Goal: Task Accomplishment & Management: Manage account settings

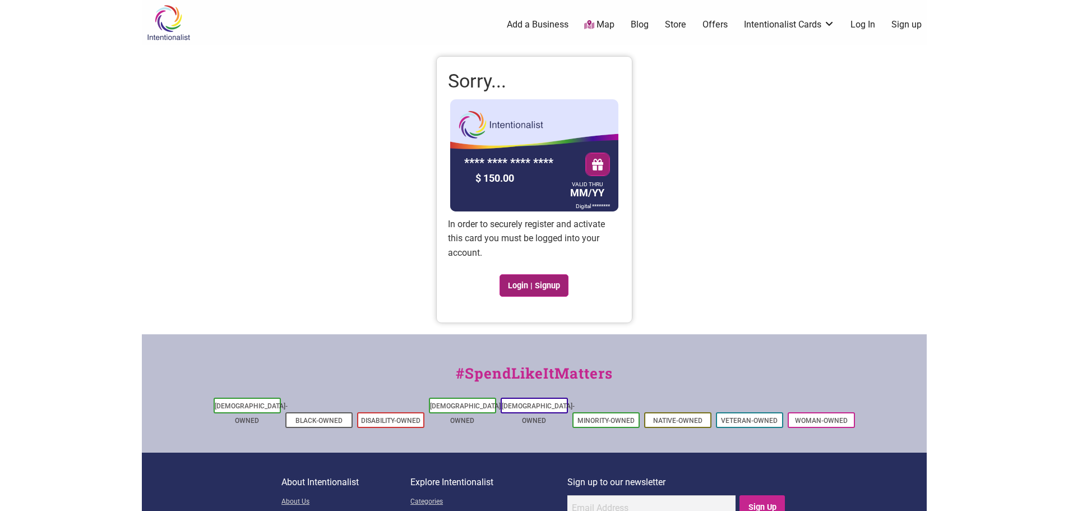
click at [525, 287] on link "Login | Signup" at bounding box center [535, 285] width 70 height 22
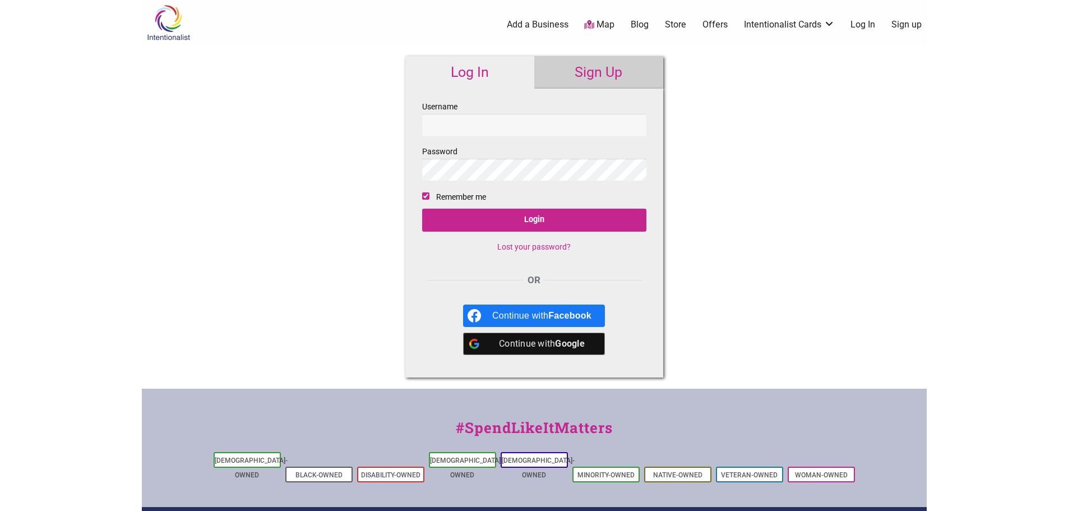
type input "mersea"
click at [477, 123] on input "mersea" at bounding box center [534, 125] width 224 height 22
click at [816, 252] on div "Intentionalist Spend like it matters 0 Add a Business Map Blog Store Offers Int…" at bounding box center [534, 335] width 785 height 670
click at [597, 220] on input "Login" at bounding box center [534, 220] width 224 height 23
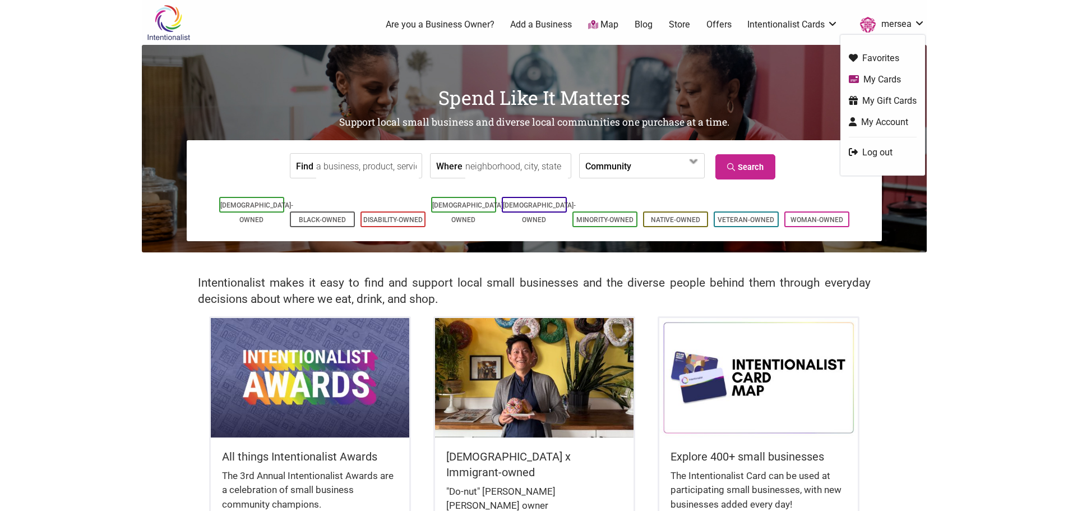
click at [883, 100] on link "My Gift Cards" at bounding box center [883, 100] width 68 height 13
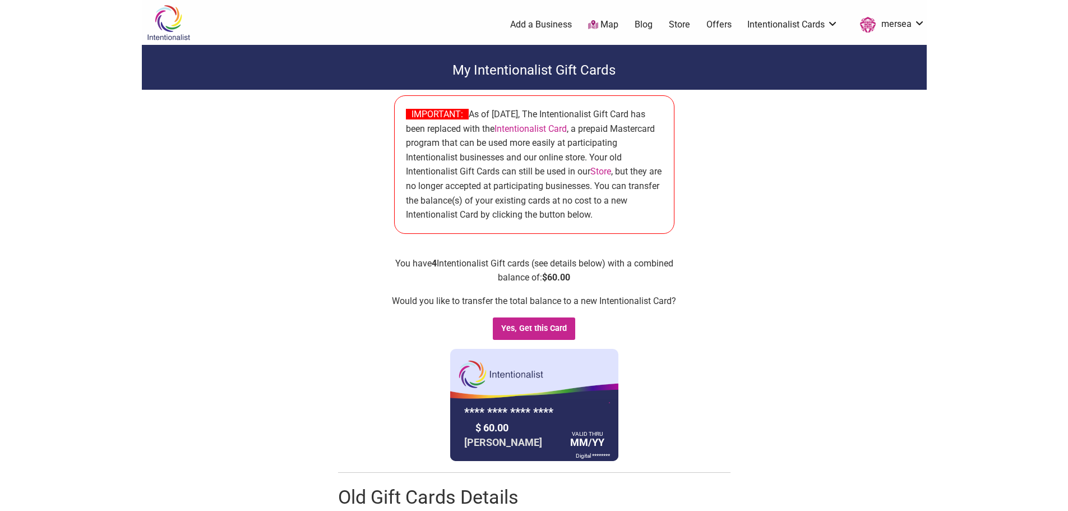
scroll to position [224, 0]
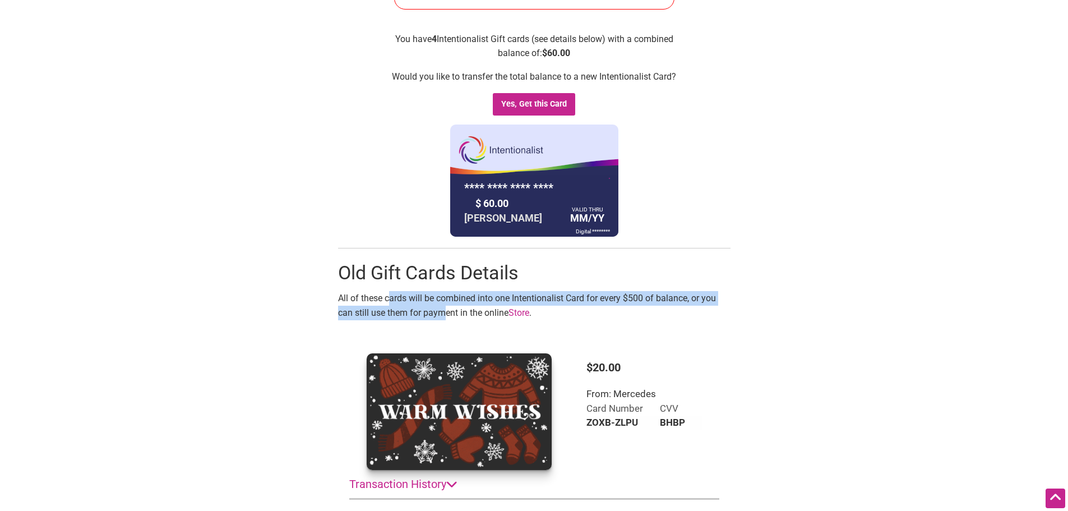
drag, startPoint x: 446, startPoint y: 306, endPoint x: 389, endPoint y: 295, distance: 58.8
click at [389, 295] on p "All of these cards will be combined into one Intentionalist Card for every $500…" at bounding box center [534, 305] width 392 height 29
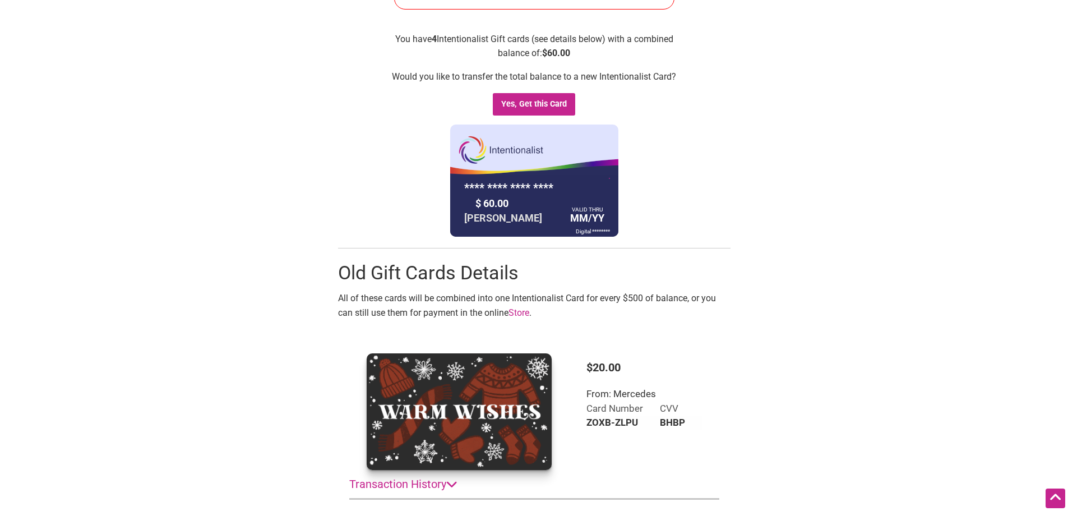
click at [769, 348] on div "My Intentionalist Gift Cards IMPORTANT: As of November 2023, The Intentionalist…" at bounding box center [534, 452] width 785 height 1263
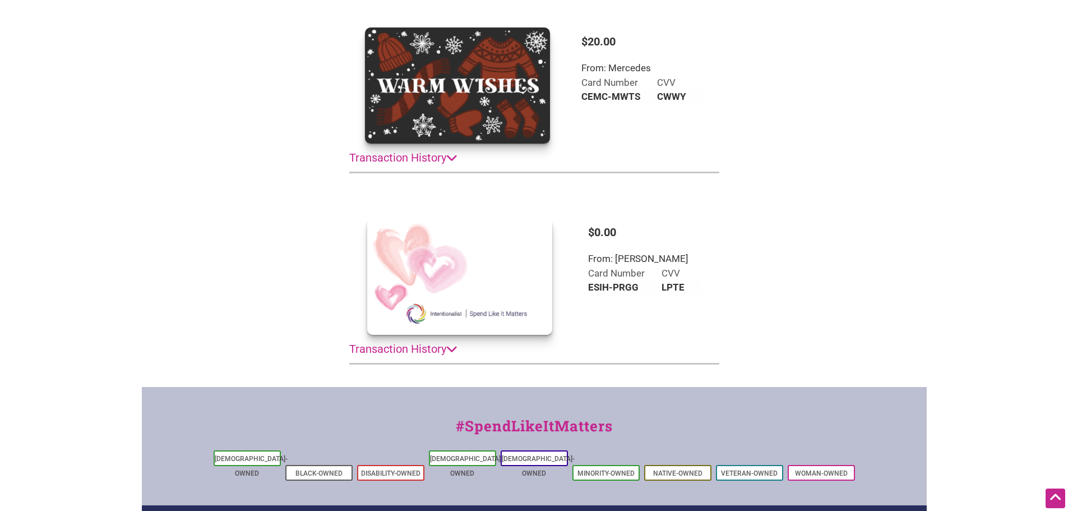
scroll to position [794, 0]
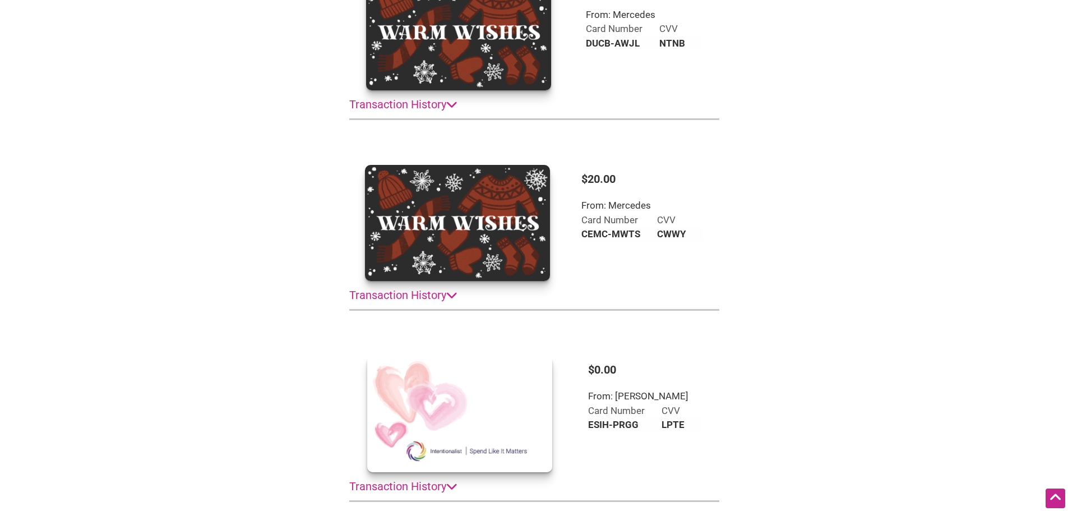
click at [409, 297] on summary "Transaction History" at bounding box center [534, 295] width 370 height 29
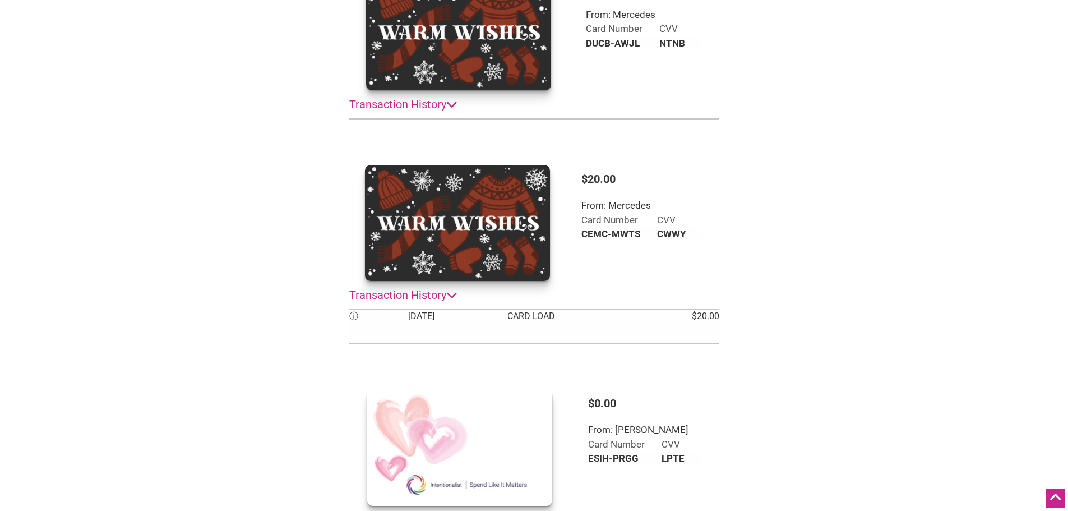
click at [409, 297] on summary "Transaction History" at bounding box center [534, 295] width 370 height 29
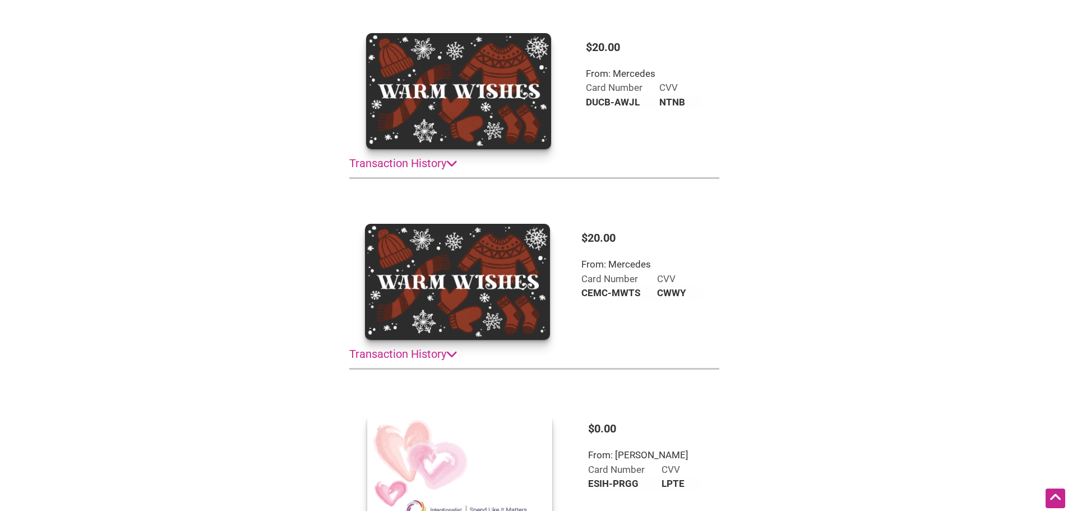
scroll to position [682, 0]
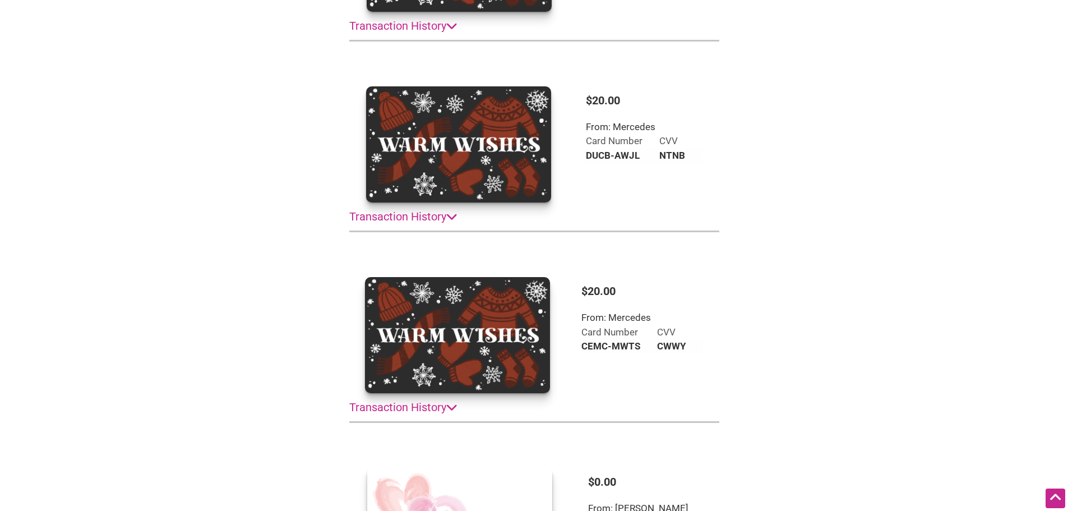
click at [417, 225] on summary "Transaction History" at bounding box center [534, 216] width 370 height 29
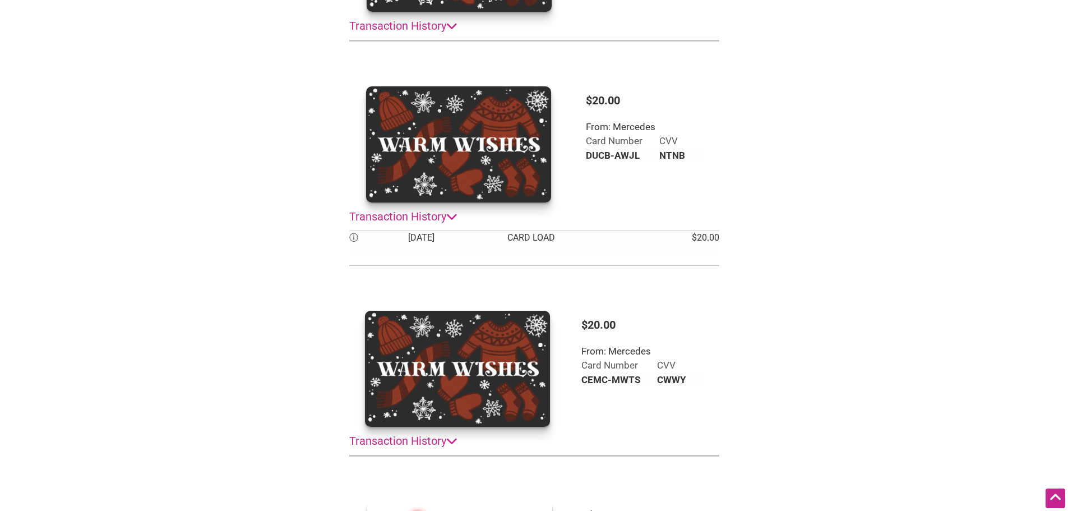
click at [417, 225] on summary "Transaction History" at bounding box center [534, 216] width 370 height 29
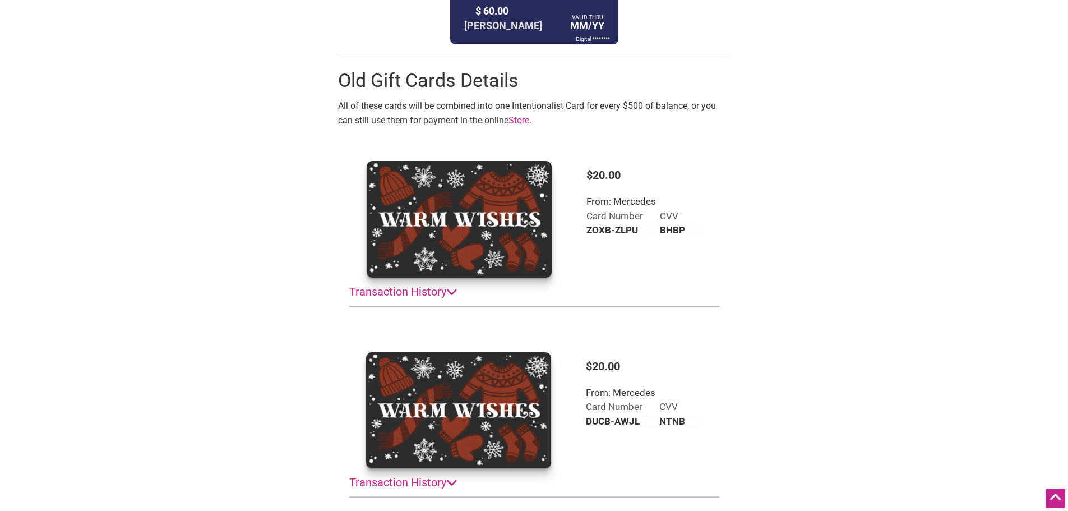
scroll to position [402, 0]
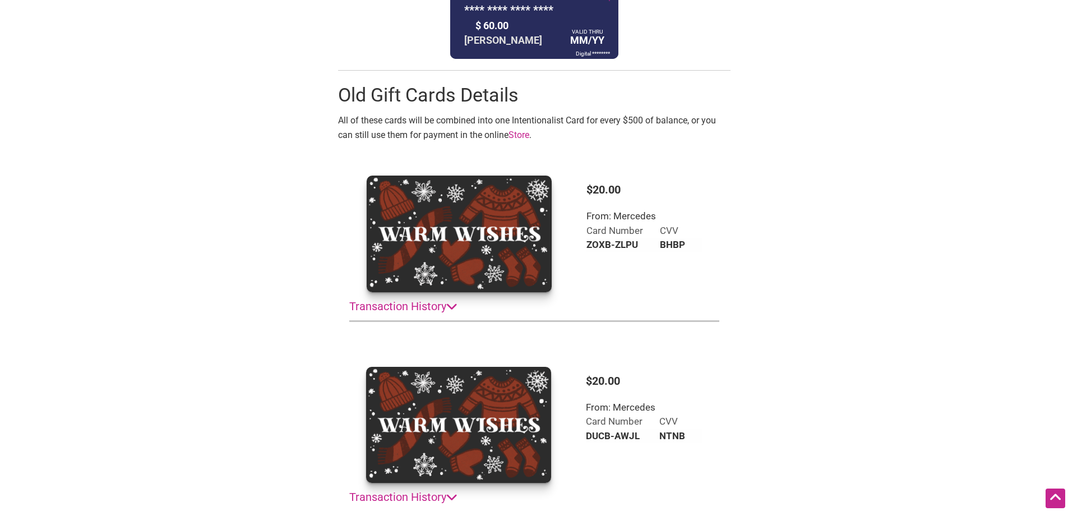
click at [424, 311] on summary "Transaction History" at bounding box center [534, 306] width 370 height 29
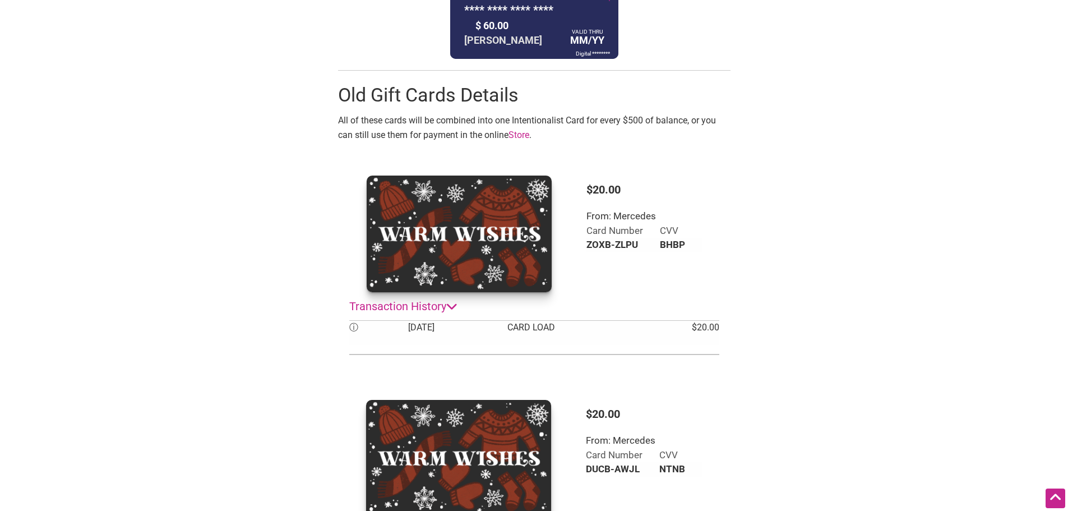
click at [424, 311] on summary "Transaction History" at bounding box center [534, 306] width 370 height 29
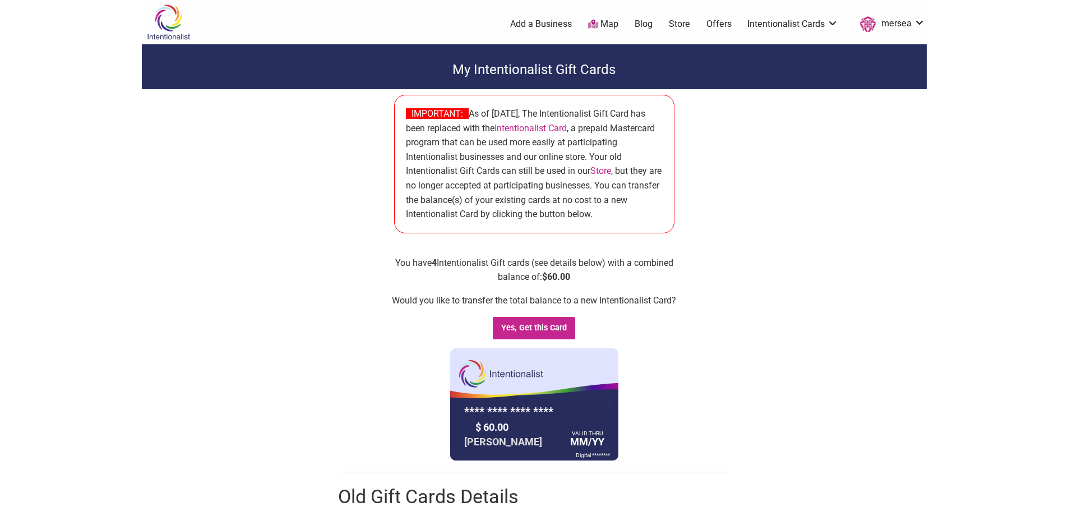
scroll to position [0, 0]
click at [546, 332] on input "Yes, Get this Card" at bounding box center [534, 328] width 83 height 23
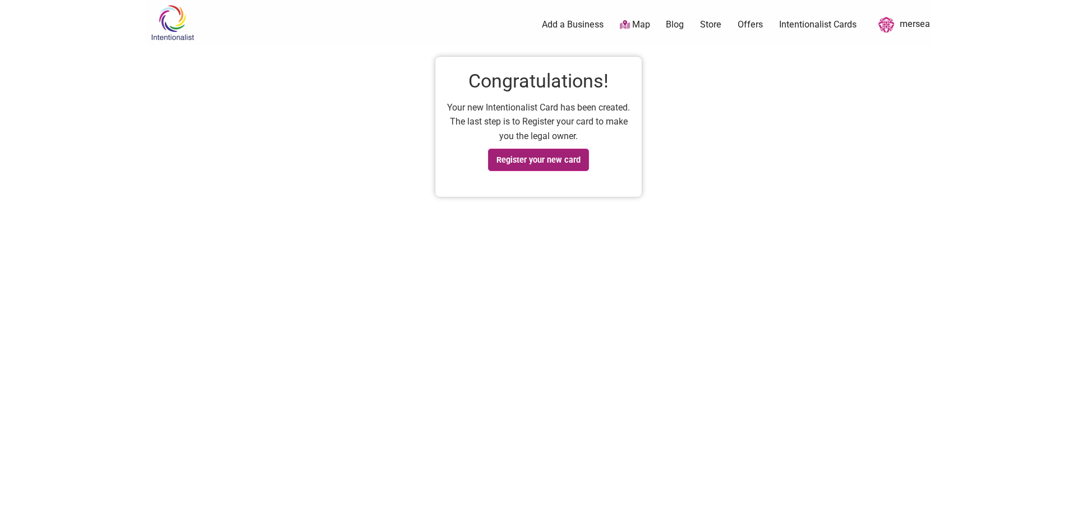
click at [546, 163] on link "Register your new card" at bounding box center [538, 160] width 101 height 22
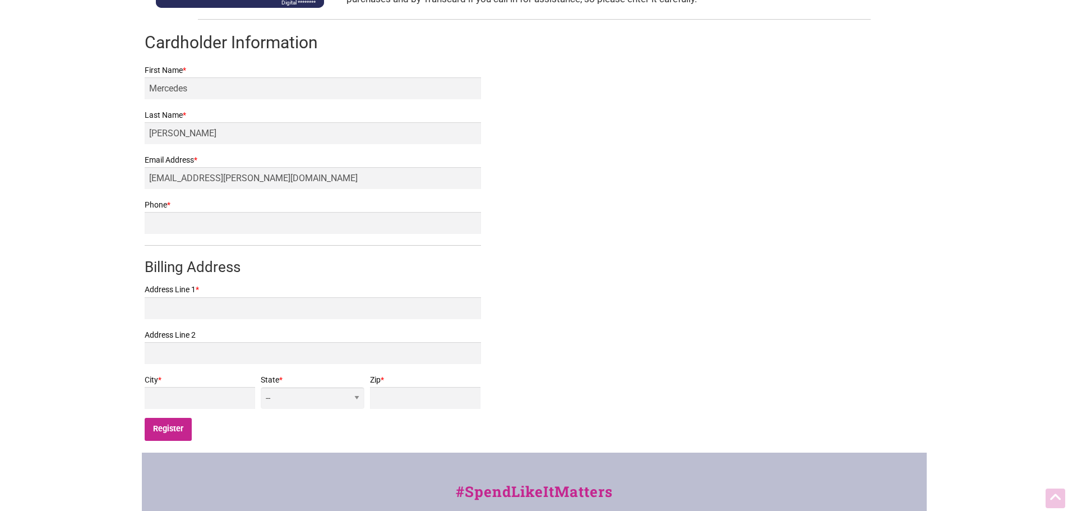
scroll to position [224, 0]
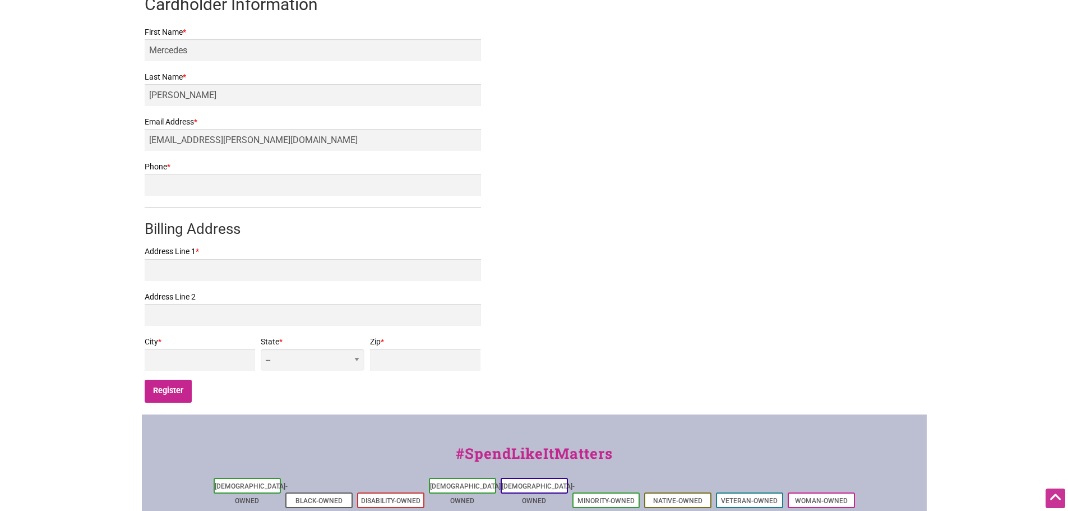
click at [205, 201] on form "First Name * [PERSON_NAME] Last Name * [PERSON_NAME] Email Address * [EMAIL_ADD…" at bounding box center [313, 218] width 336 height 386
click at [202, 183] on input "Phone *" at bounding box center [313, 185] width 336 height 22
type input "2069192992"
type input "2825B NE 105th St"
type input "Seattle"
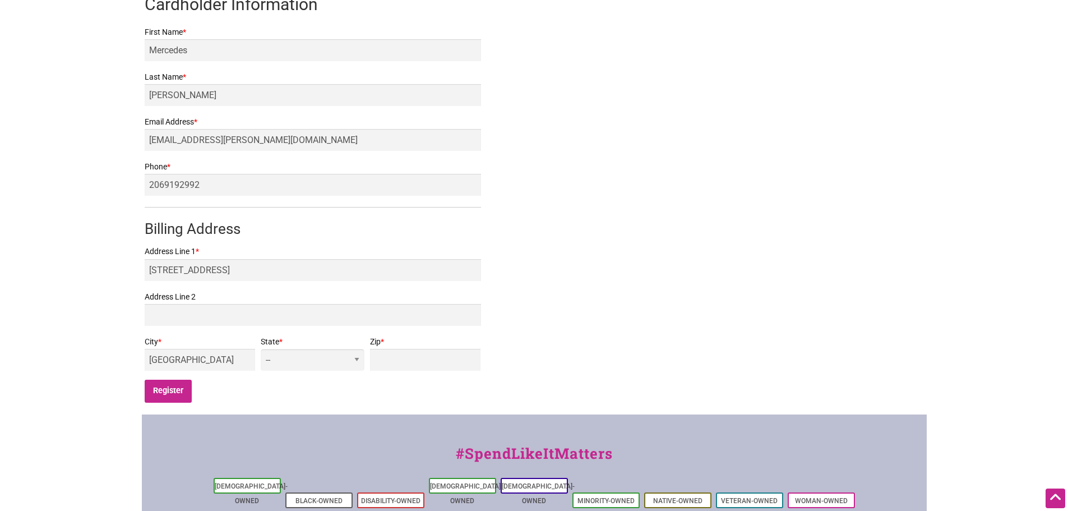
select select "WA"
type input "98125"
click at [176, 389] on input "Register" at bounding box center [169, 391] width 48 height 23
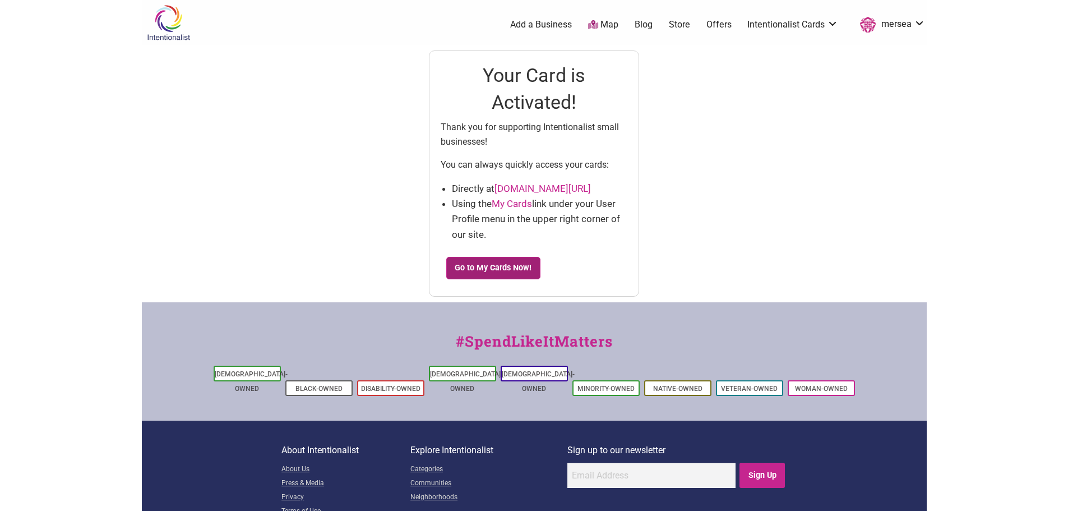
click at [523, 266] on link "Go to My Cards Now!" at bounding box center [493, 268] width 94 height 22
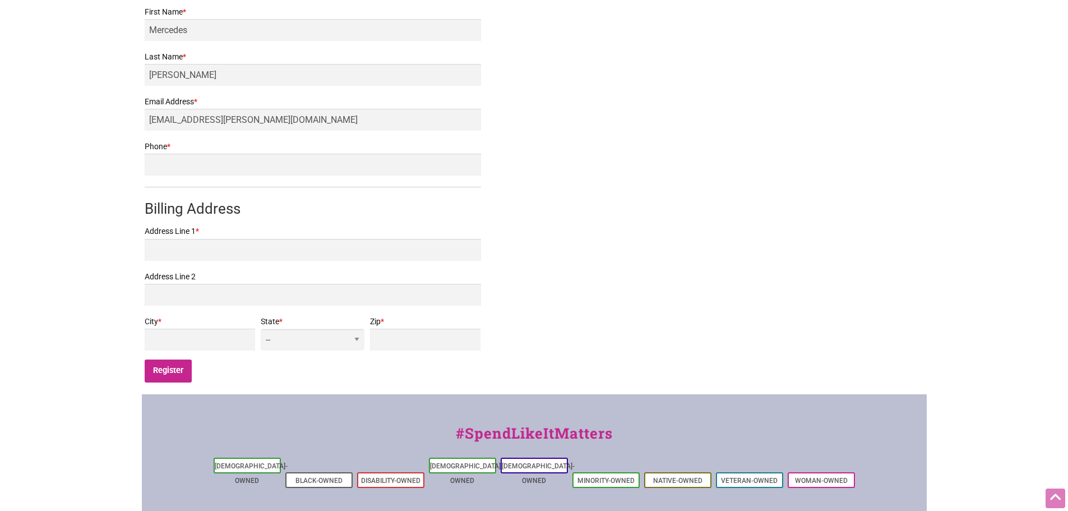
scroll to position [280, 0]
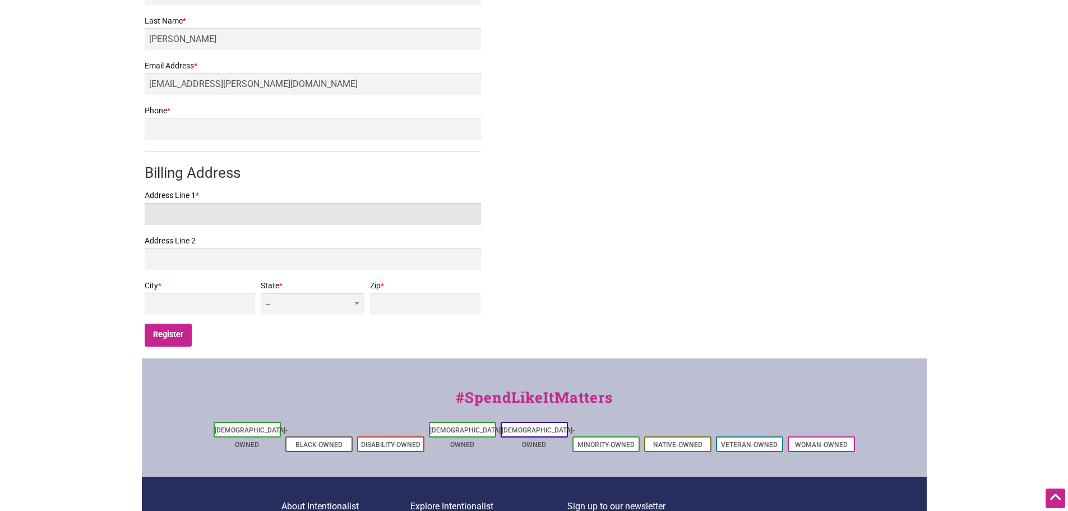
click at [214, 223] on input "Address Line 1 *" at bounding box center [313, 214] width 336 height 22
type input "2825B NE 105th St"
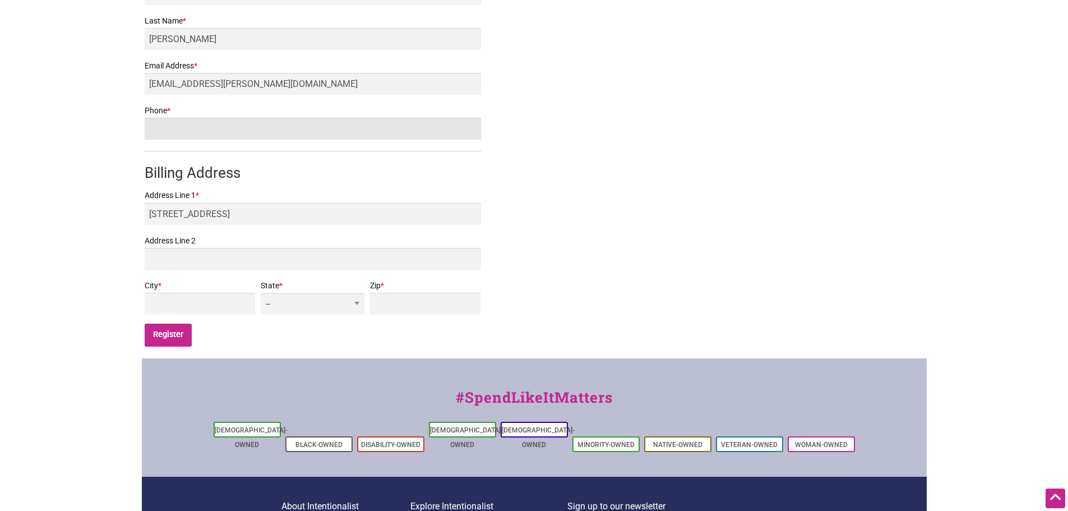
type input "2069192992"
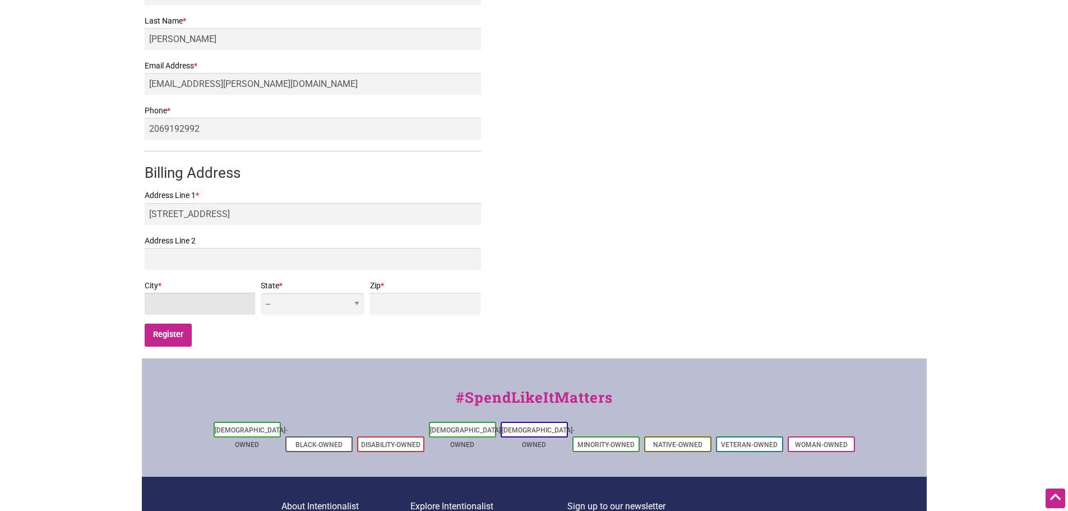
type input "Seattle"
select select "WA"
type input "98125"
click at [174, 332] on input "Register" at bounding box center [169, 335] width 48 height 23
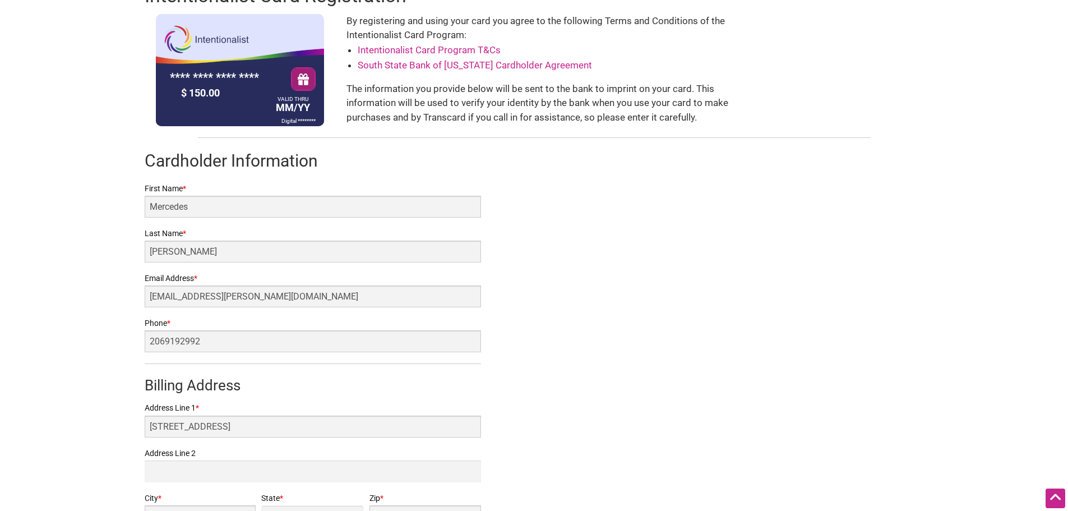
scroll to position [0, 0]
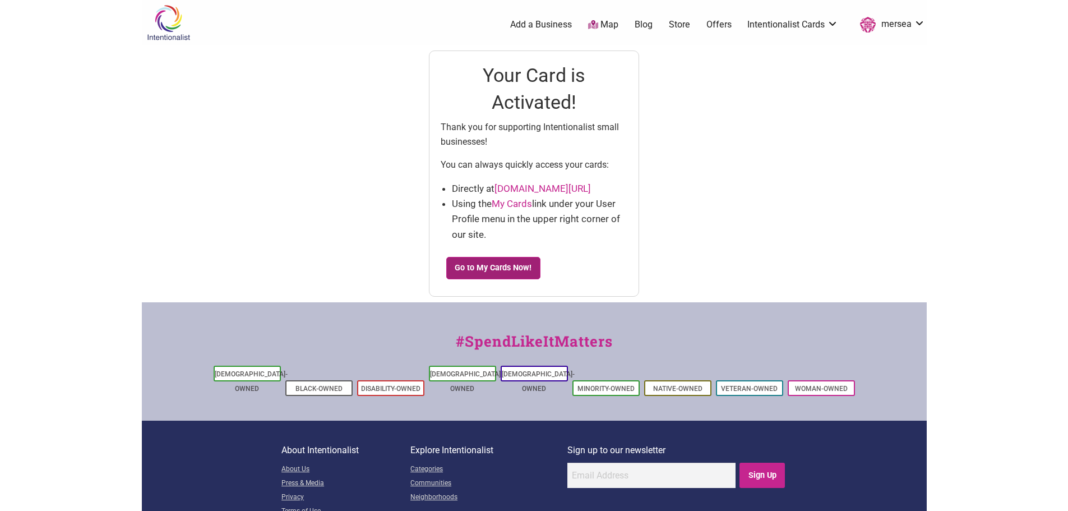
click at [491, 262] on link "Go to My Cards Now!" at bounding box center [493, 268] width 94 height 22
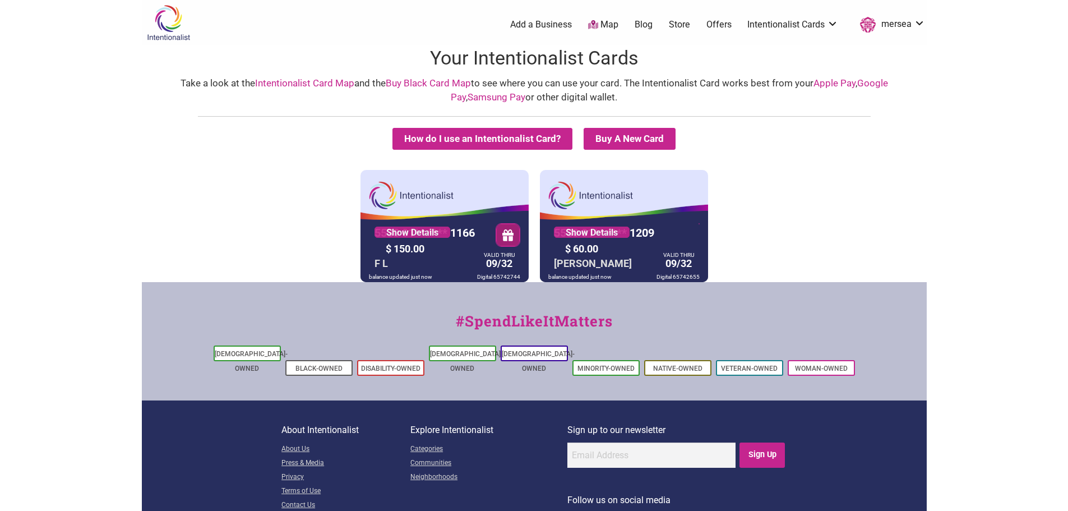
click at [309, 83] on link "Intentionalist Card Map" at bounding box center [304, 82] width 99 height 11
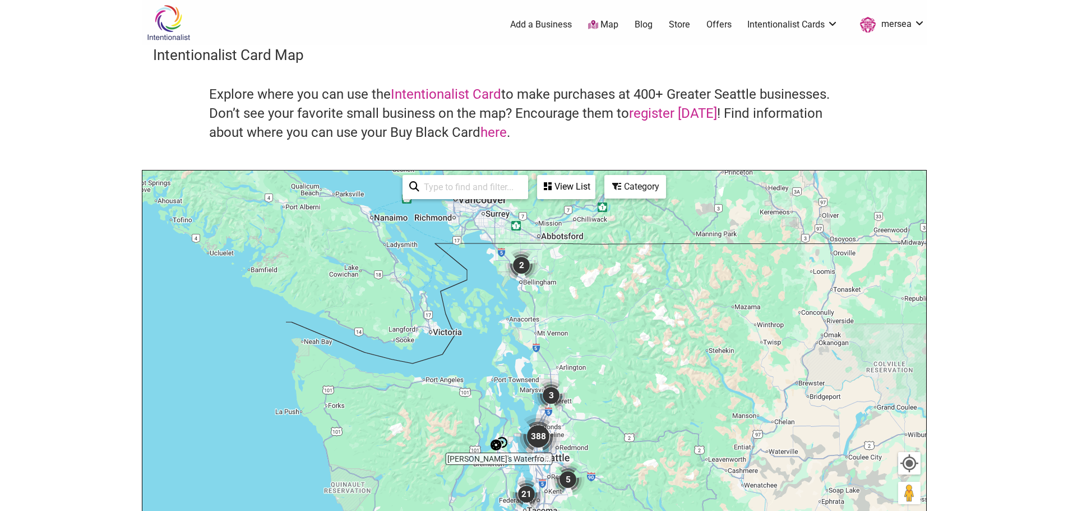
click at [682, 22] on link "Store" at bounding box center [679, 25] width 21 height 12
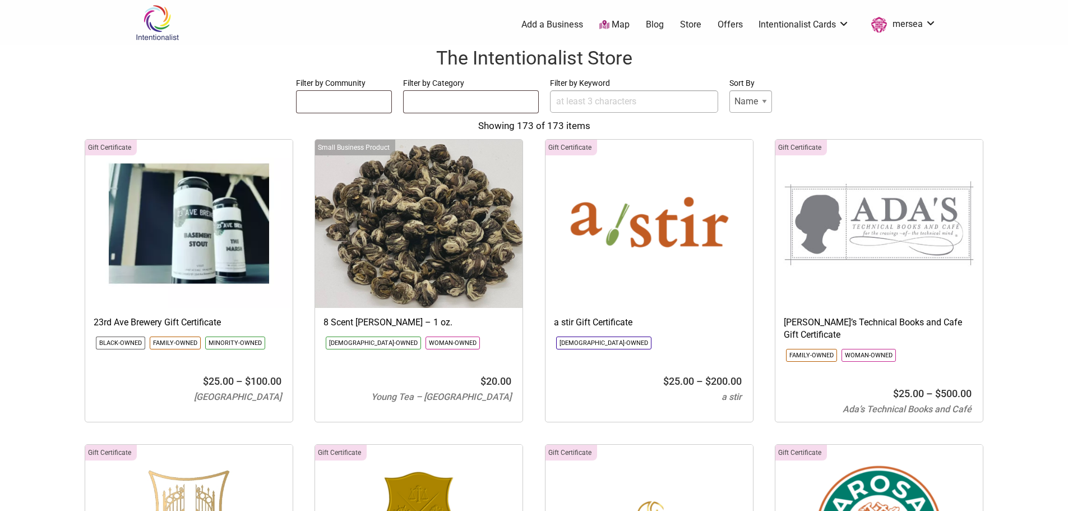
select select
drag, startPoint x: 631, startPoint y: 101, endPoint x: 558, endPoint y: 101, distance: 72.9
click at [631, 101] on input "Filter by Keyword" at bounding box center [634, 101] width 168 height 22
click at [489, 95] on ul at bounding box center [471, 100] width 135 height 18
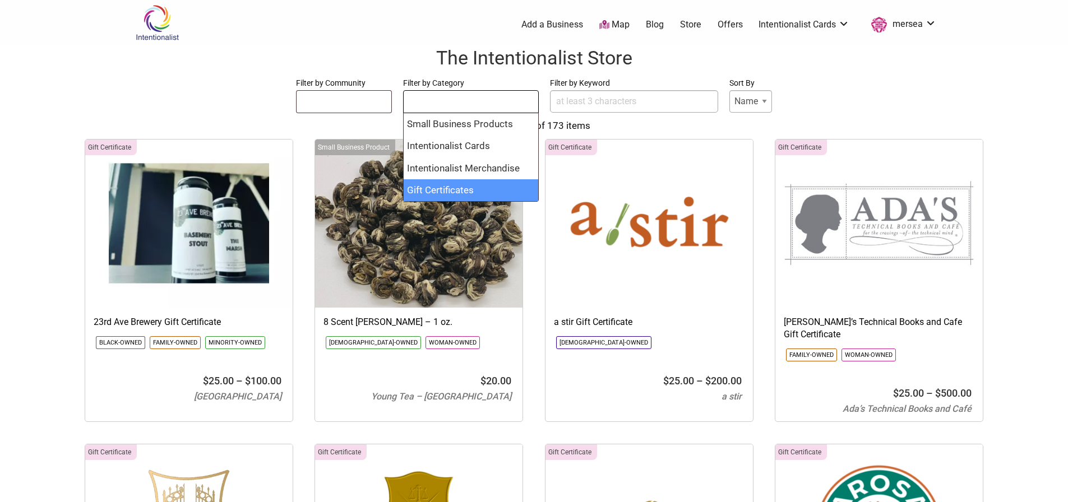
select select "1765"
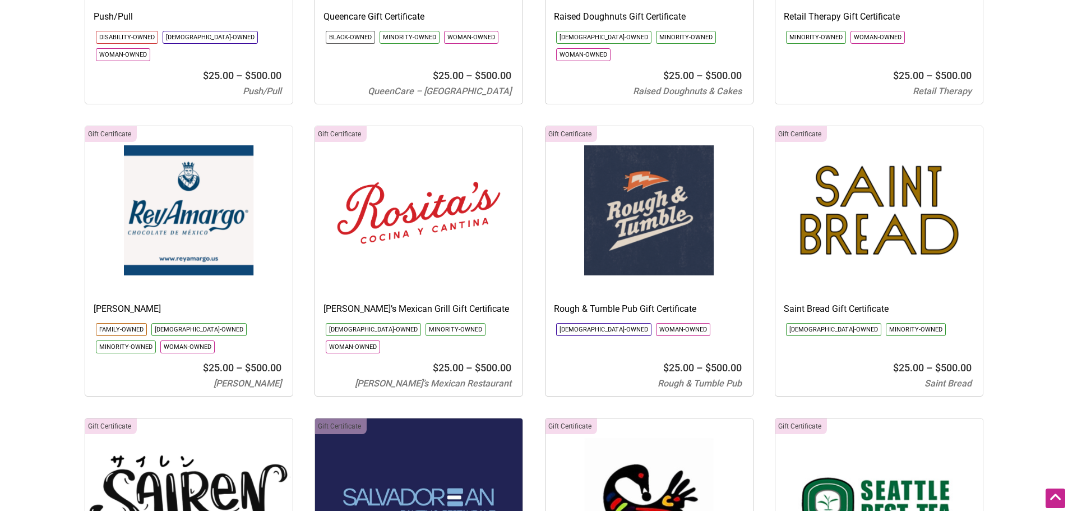
scroll to position [7650, 0]
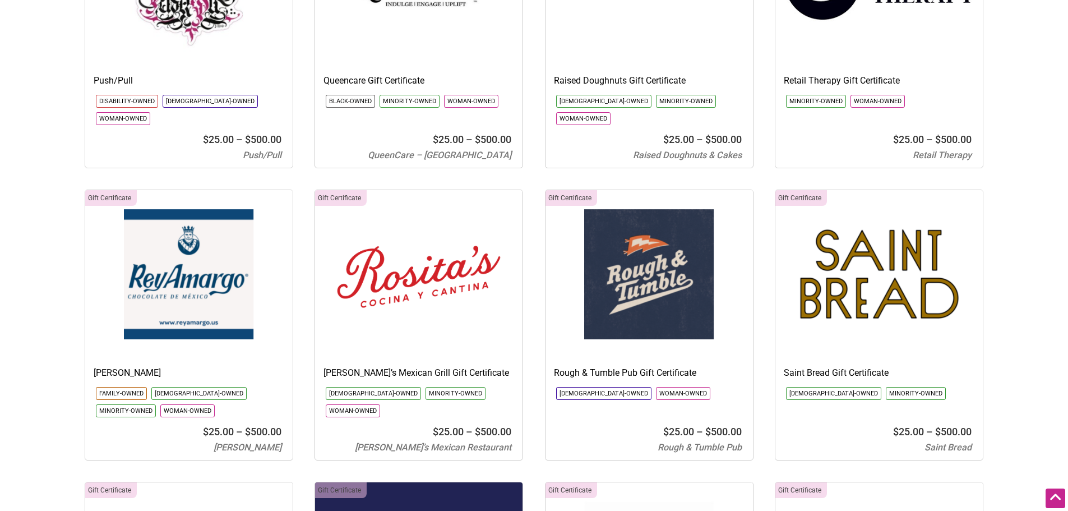
click at [888, 219] on img at bounding box center [878, 274] width 207 height 168
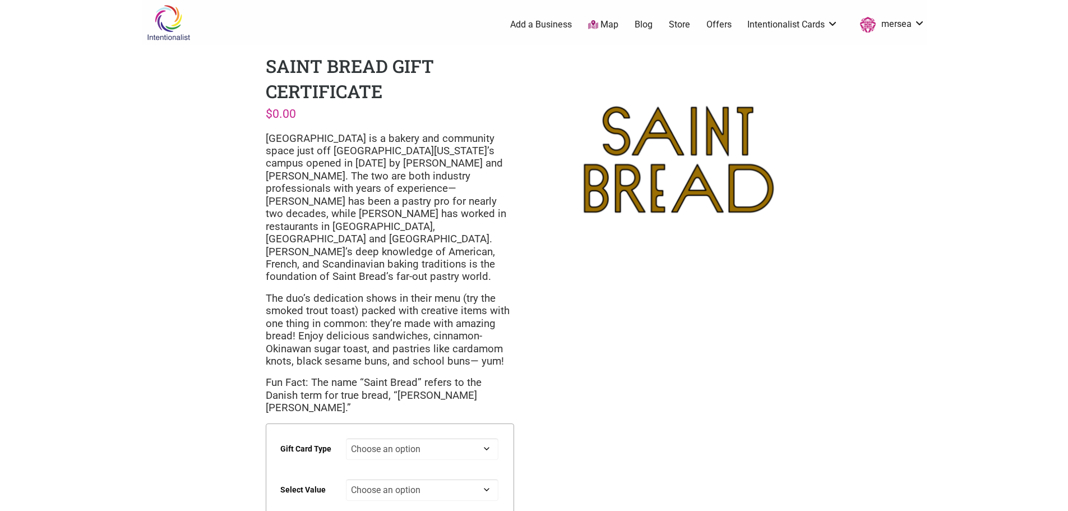
click at [435, 433] on td "Choose an option Digital Physical" at bounding box center [425, 453] width 158 height 41
click at [431, 438] on select "Choose an option Digital Physical" at bounding box center [422, 449] width 153 height 22
click at [346, 438] on select "Choose an option Digital Physical" at bounding box center [422, 449] width 153 height 22
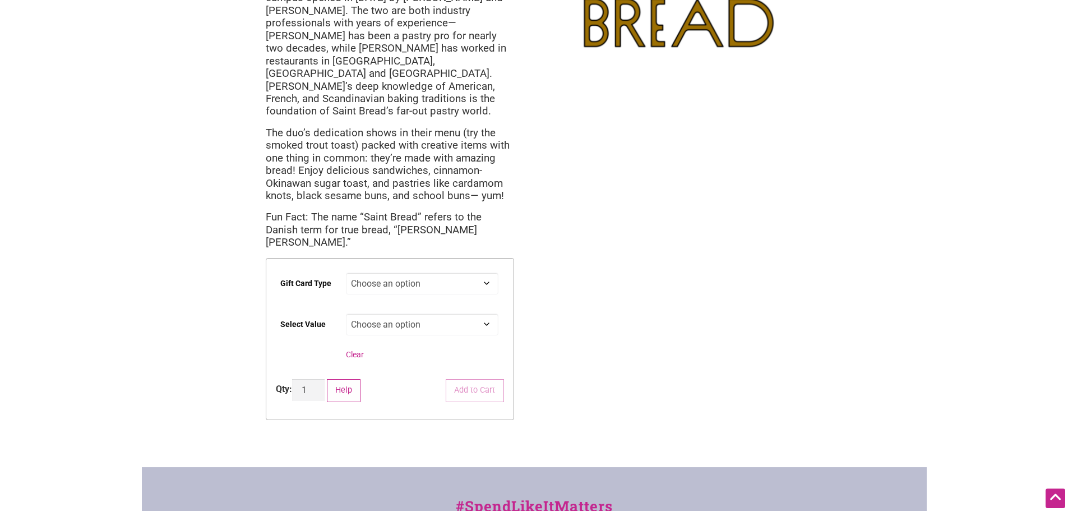
scroll to position [168, 0]
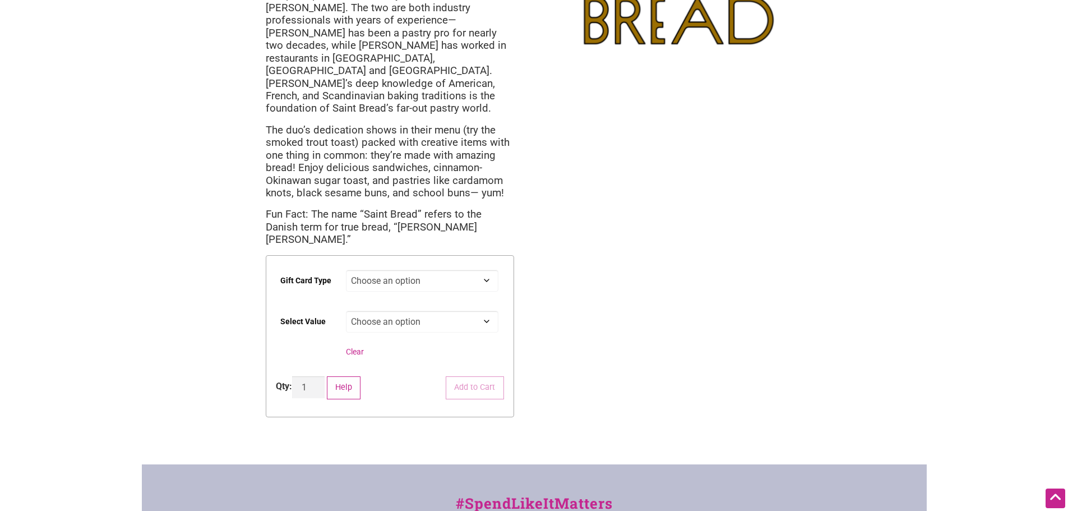
click at [413, 311] on select "Choose an option $25 $50 $100 $200 $500" at bounding box center [422, 322] width 153 height 22
click at [415, 311] on select "Choose an option $25 $50 $100 $200 $500" at bounding box center [422, 322] width 153 height 22
click at [696, 313] on div "Intentionalist Spend like it matters 0 Add a Business Map Blog Store Offers Int…" at bounding box center [534, 289] width 785 height 914
click at [463, 265] on td "Choose an option Digital Physical" at bounding box center [425, 285] width 158 height 41
click at [457, 270] on select "Choose an option Digital Physical" at bounding box center [422, 281] width 153 height 22
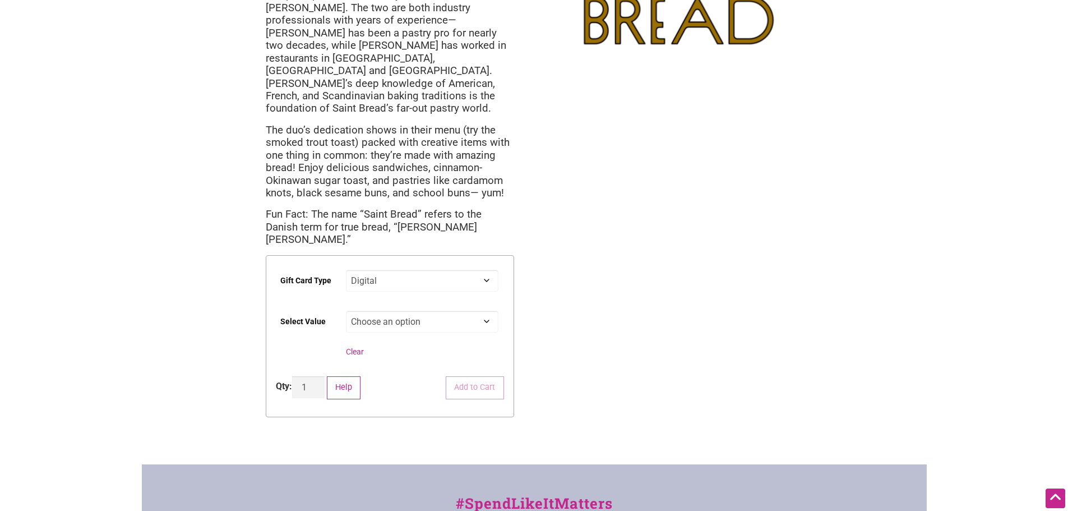
click at [346, 270] on select "Choose an option Digital Physical" at bounding box center [422, 281] width 153 height 22
select select "Digital"
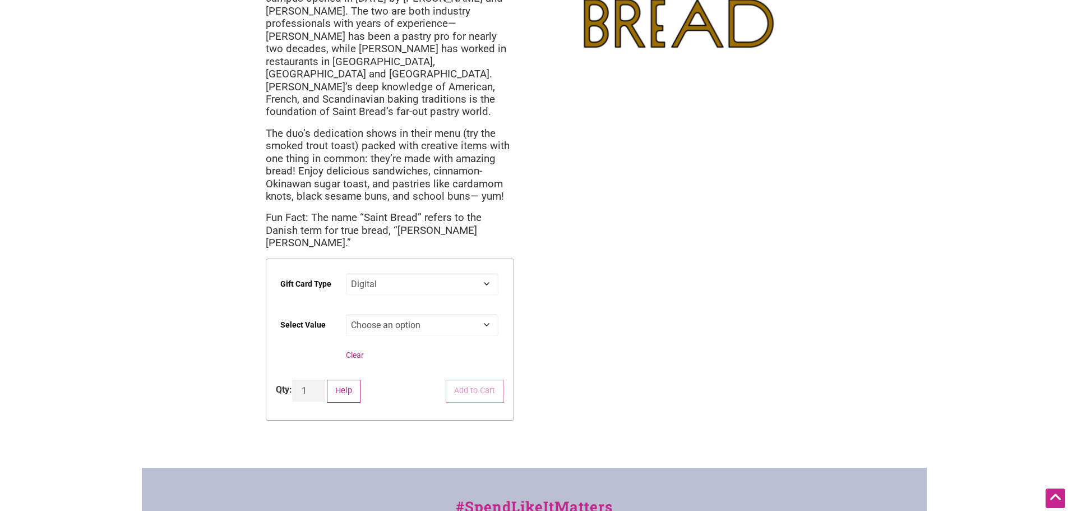
scroll to position [0, 0]
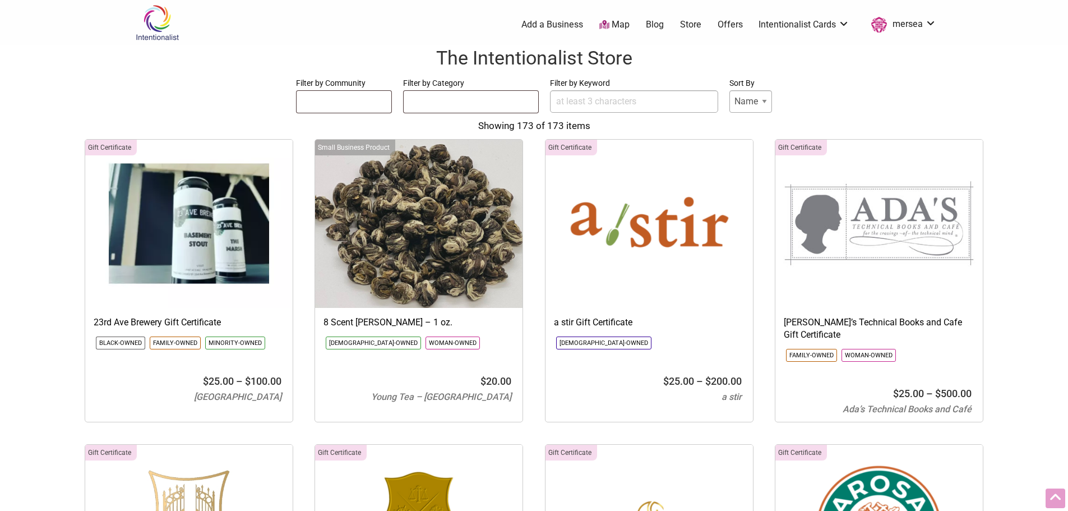
select select
select select "1765"
click at [823, 50] on link "Buy Black Card" at bounding box center [804, 54] width 73 height 12
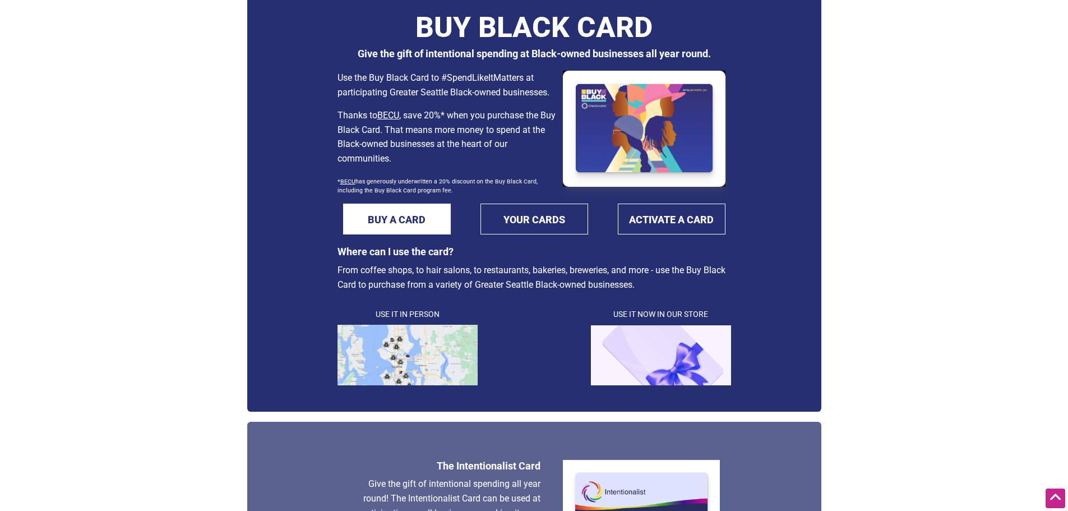
scroll to position [56, 0]
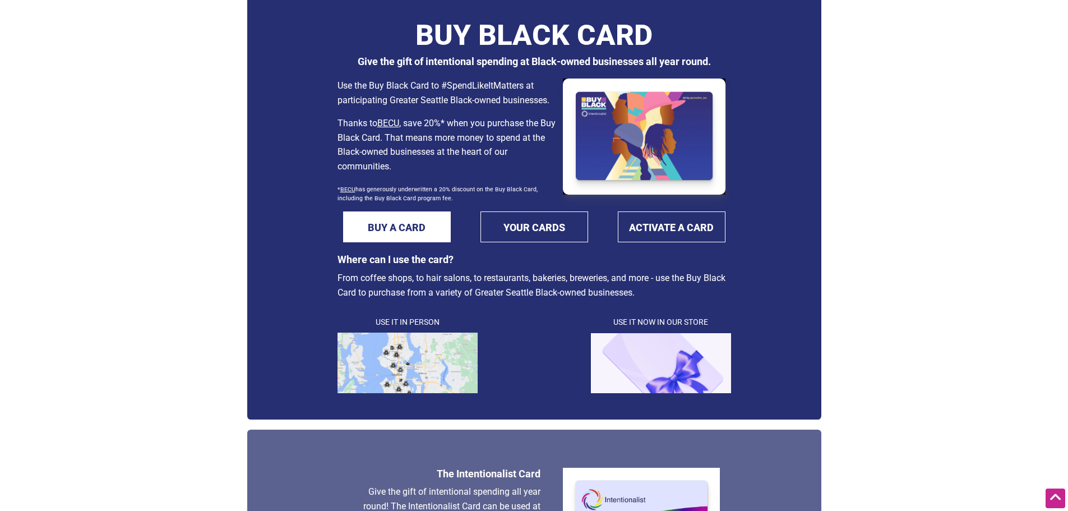
click at [422, 371] on img at bounding box center [408, 362] width 140 height 61
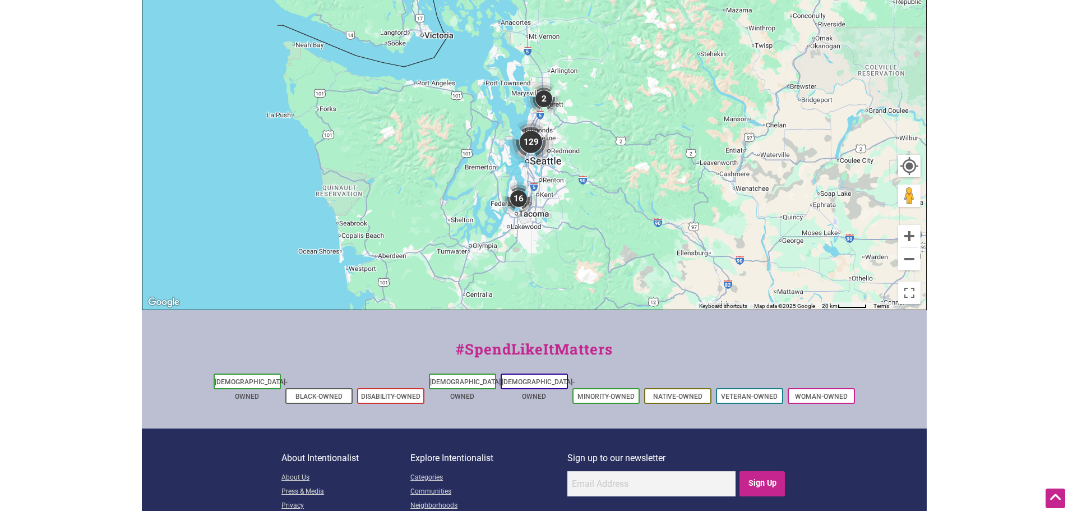
scroll to position [470, 0]
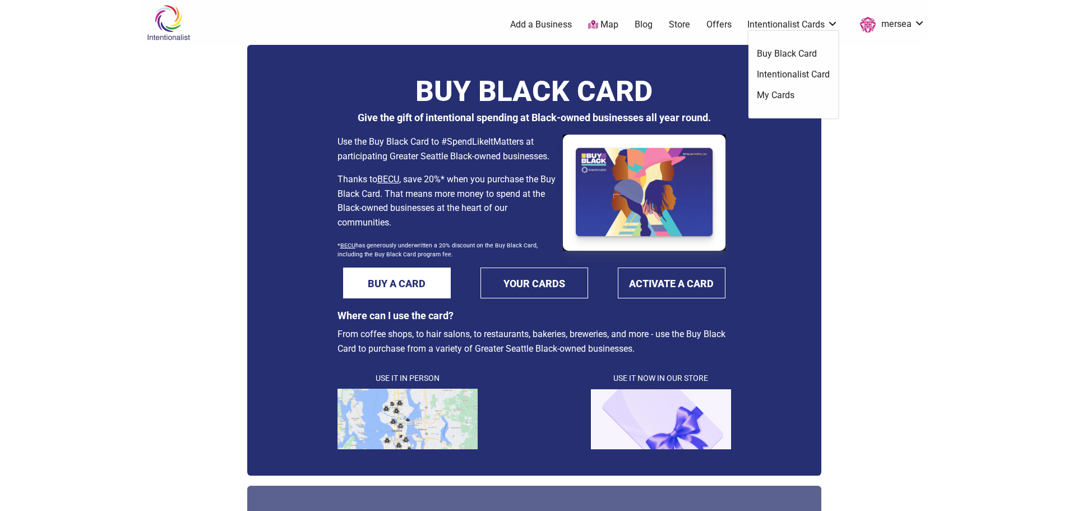
click at [778, 78] on link "Intentionalist Card" at bounding box center [793, 74] width 73 height 12
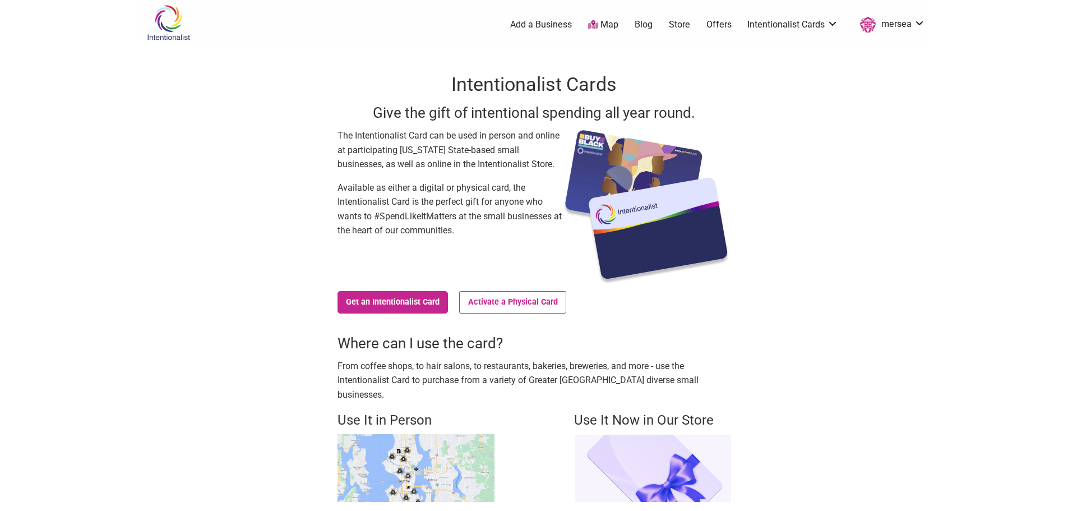
click at [403, 434] on img at bounding box center [416, 468] width 157 height 68
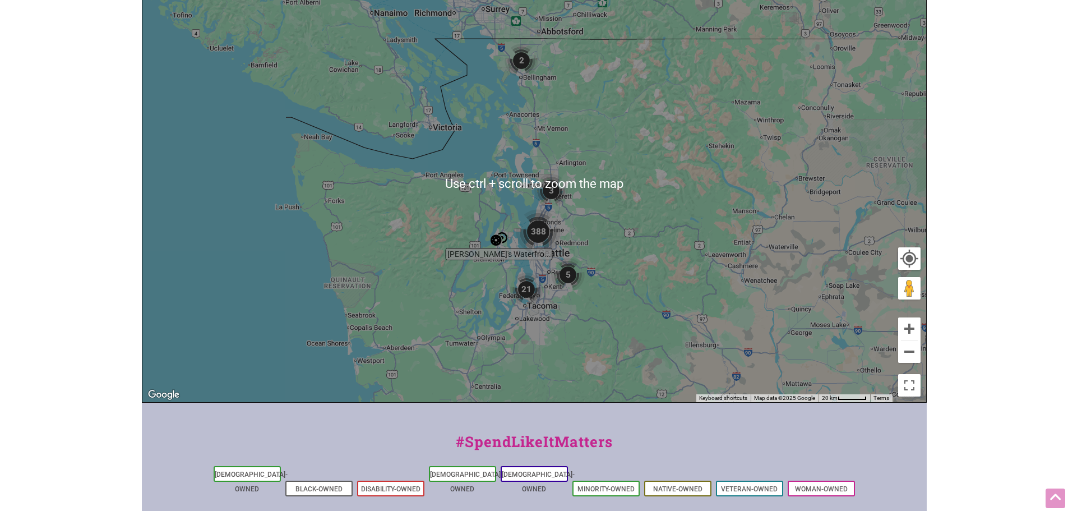
scroll to position [224, 0]
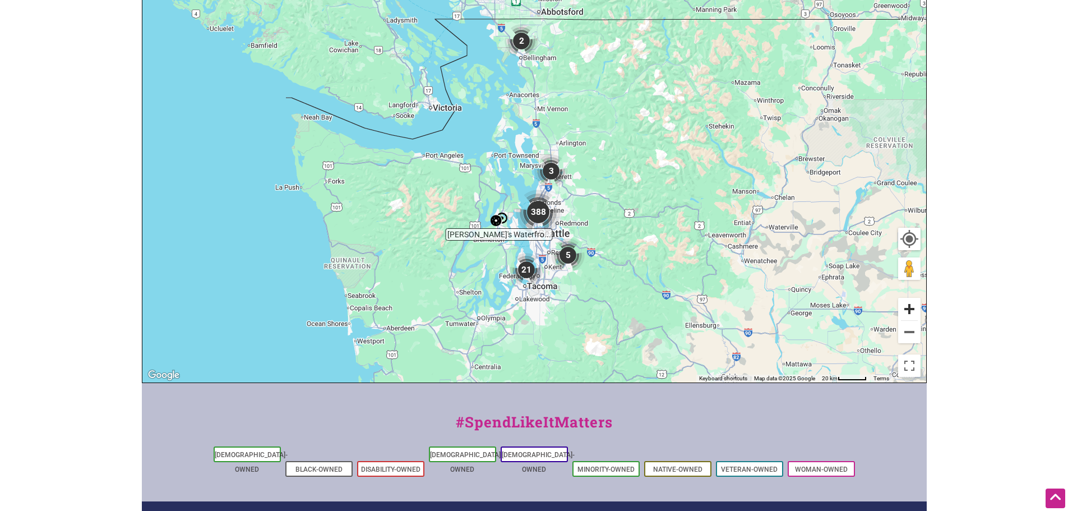
click at [906, 306] on button "Zoom in" at bounding box center [909, 309] width 22 height 22
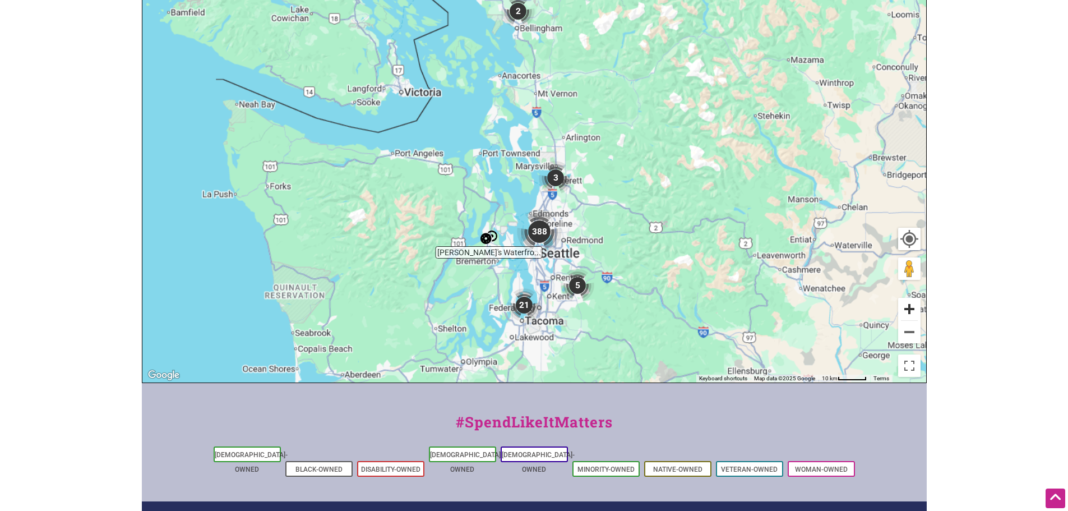
click at [906, 306] on button "Zoom in" at bounding box center [909, 309] width 22 height 22
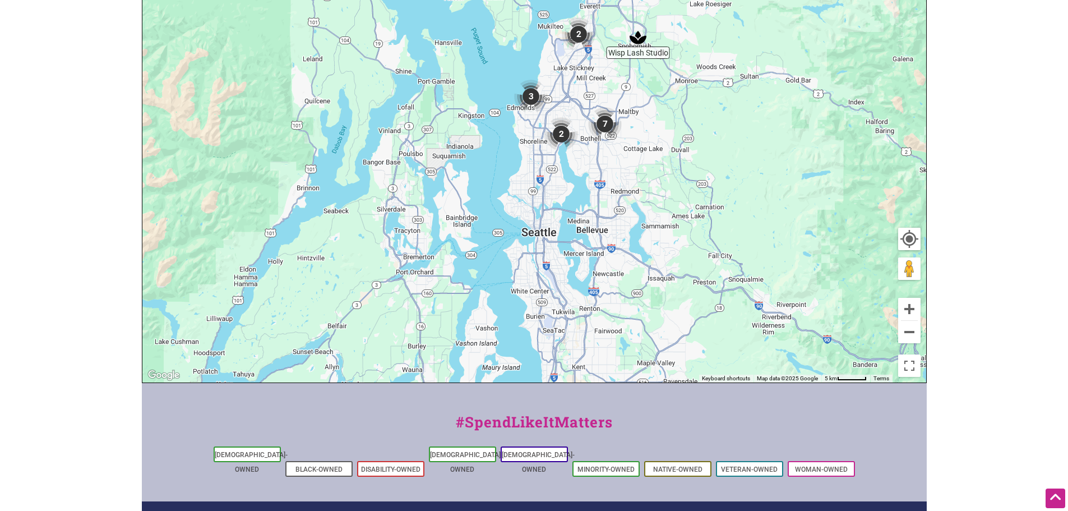
drag, startPoint x: 766, startPoint y: 321, endPoint x: 763, endPoint y: 103, distance: 218.7
click at [763, 103] on div "To navigate, press the arrow keys." at bounding box center [534, 164] width 784 height 436
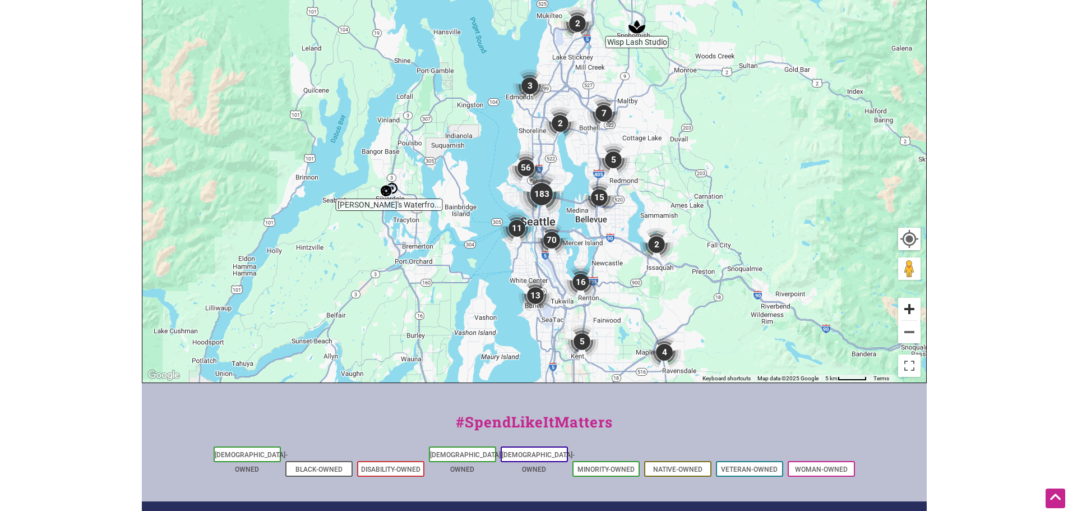
click at [920, 308] on button "Zoom in" at bounding box center [909, 309] width 22 height 22
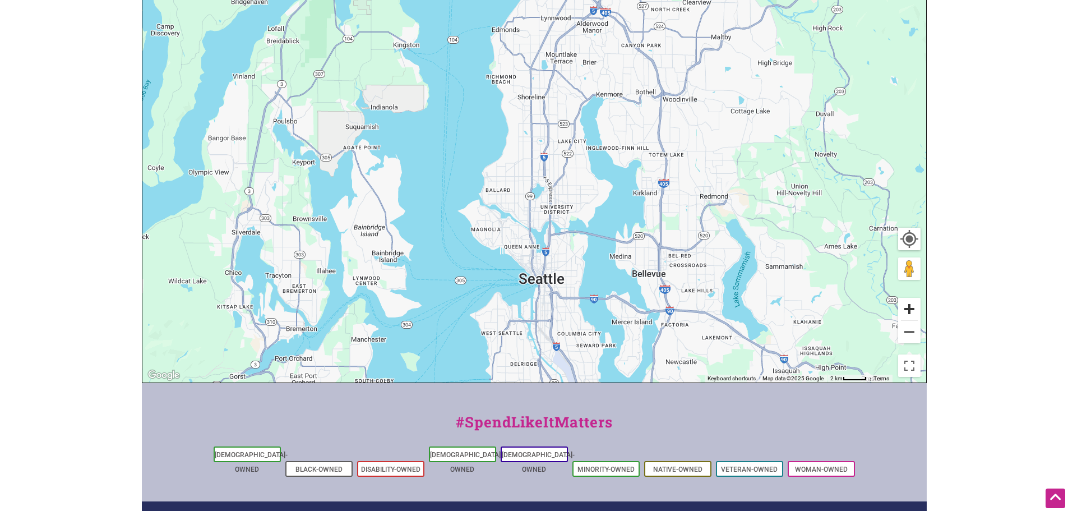
click at [920, 308] on button "Zoom in" at bounding box center [909, 309] width 22 height 22
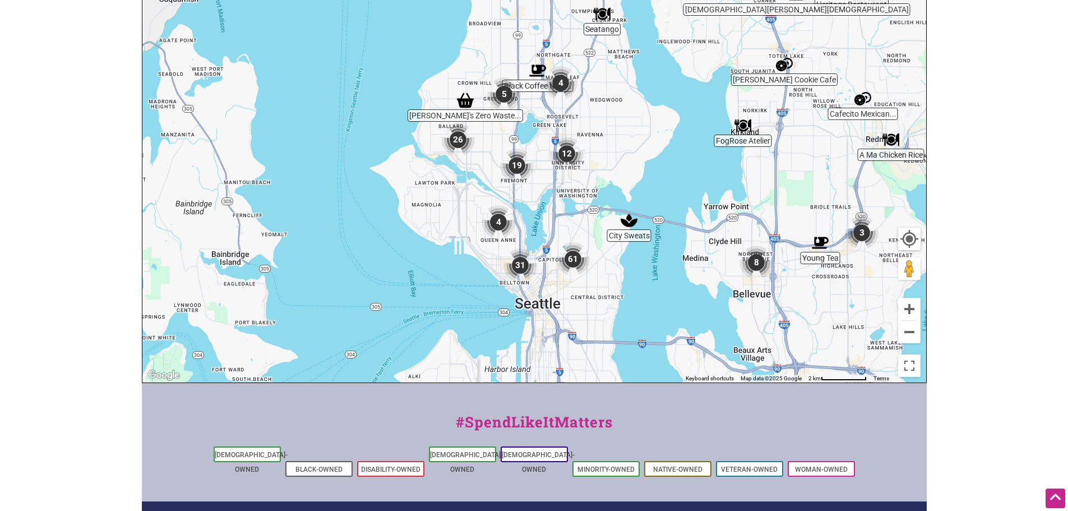
click at [616, 227] on img "City Sweats" at bounding box center [629, 220] width 26 height 26
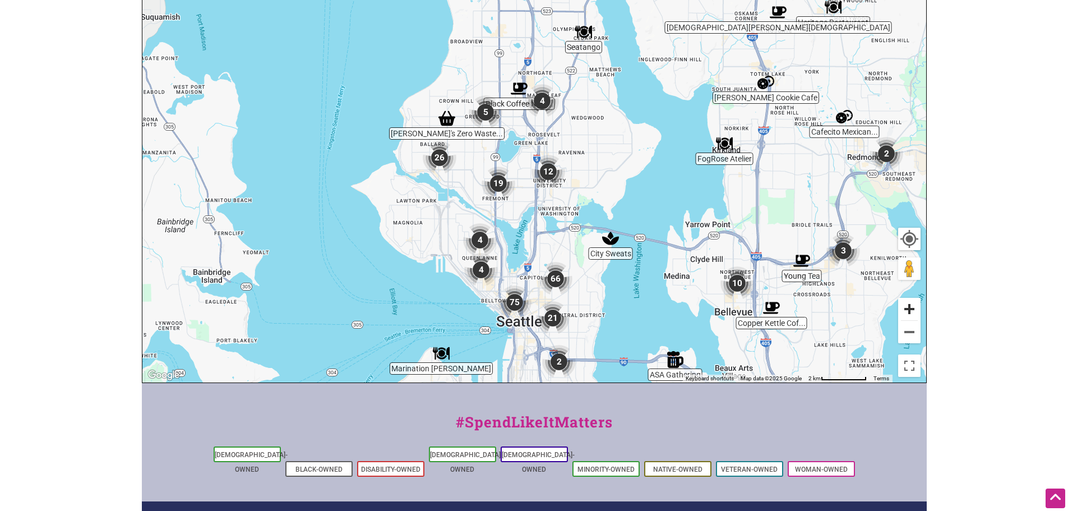
click at [912, 314] on button "Zoom in" at bounding box center [909, 309] width 22 height 22
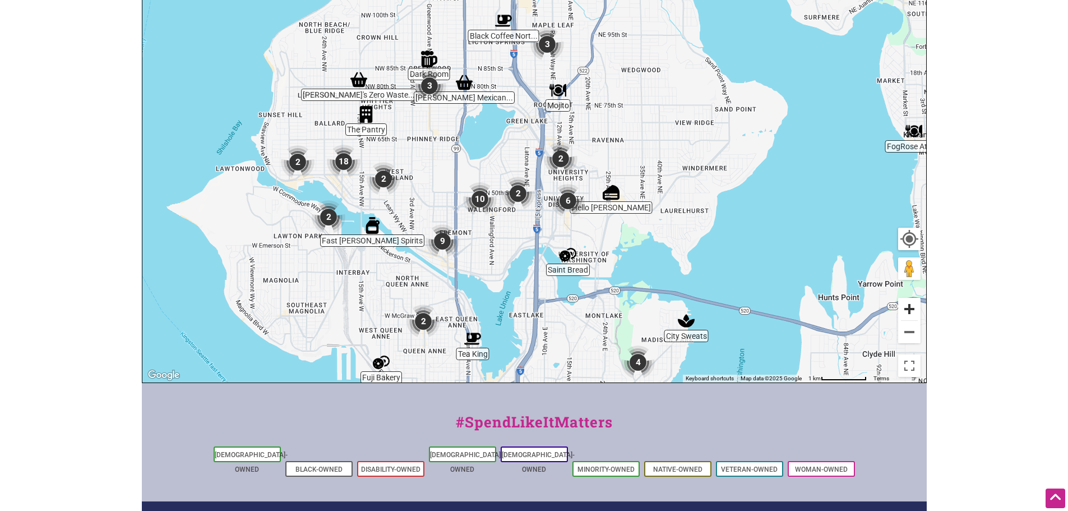
click at [912, 311] on button "Zoom in" at bounding box center [909, 309] width 22 height 22
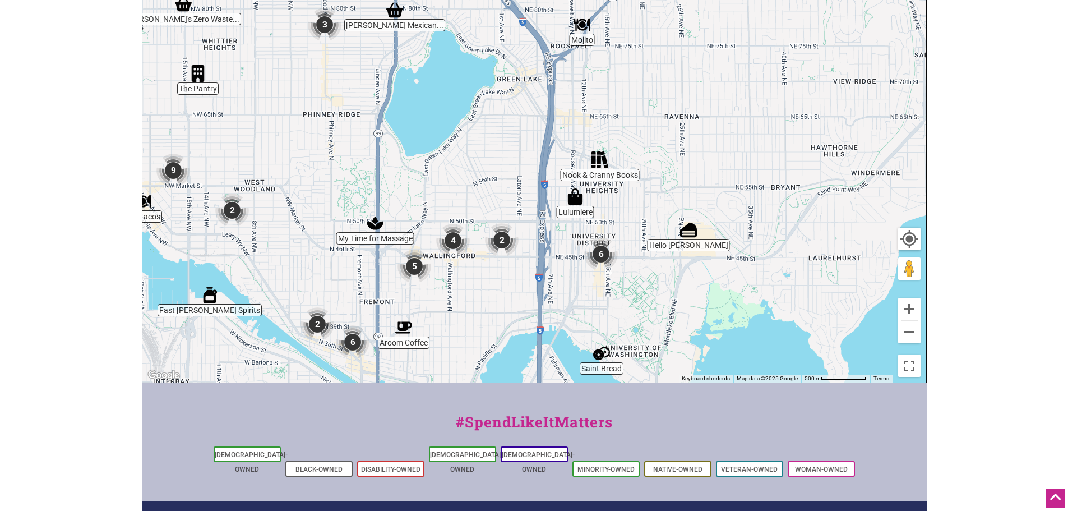
click at [603, 353] on img "Saint Bread" at bounding box center [602, 353] width 26 height 26
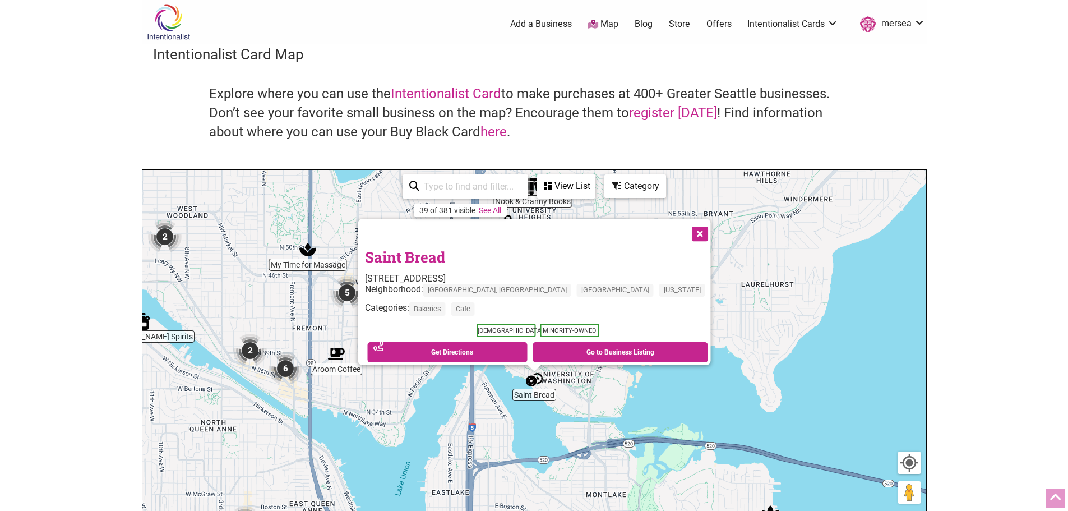
scroll to position [0, 0]
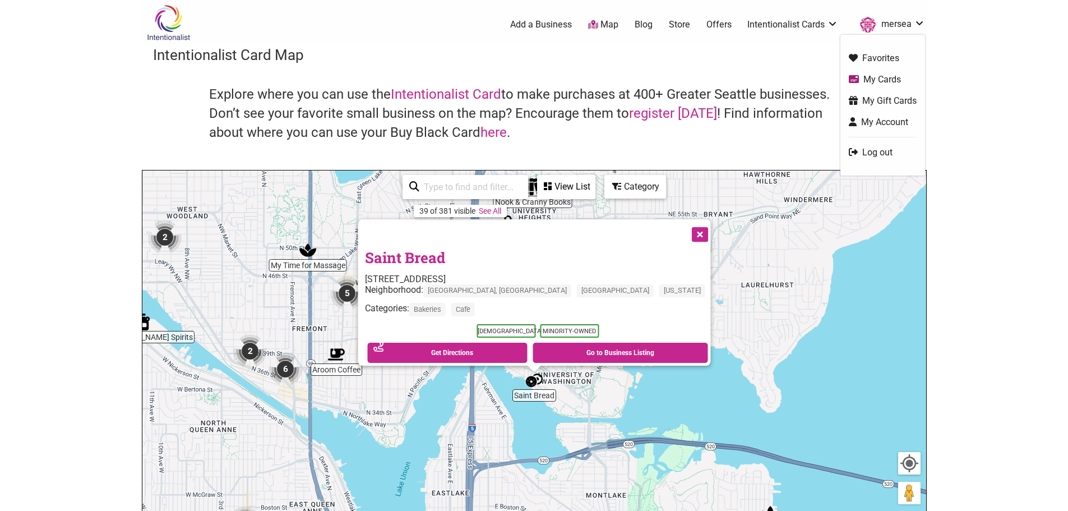
click at [890, 81] on link "My Cards" at bounding box center [883, 79] width 68 height 13
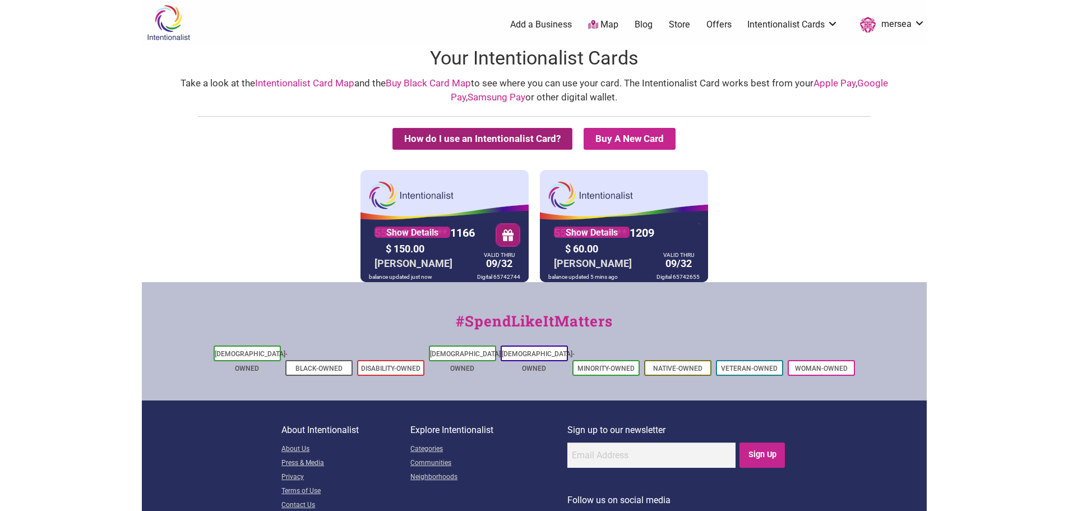
click at [532, 143] on button "How do I use an Intentionalist Card?" at bounding box center [482, 139] width 180 height 22
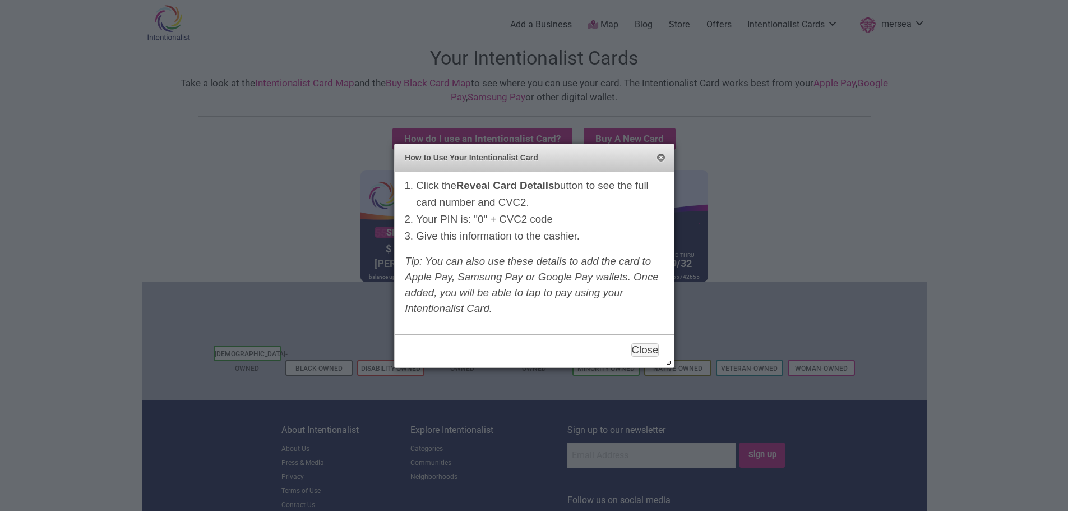
click at [662, 156] on button "Close" at bounding box center [661, 158] width 9 height 9
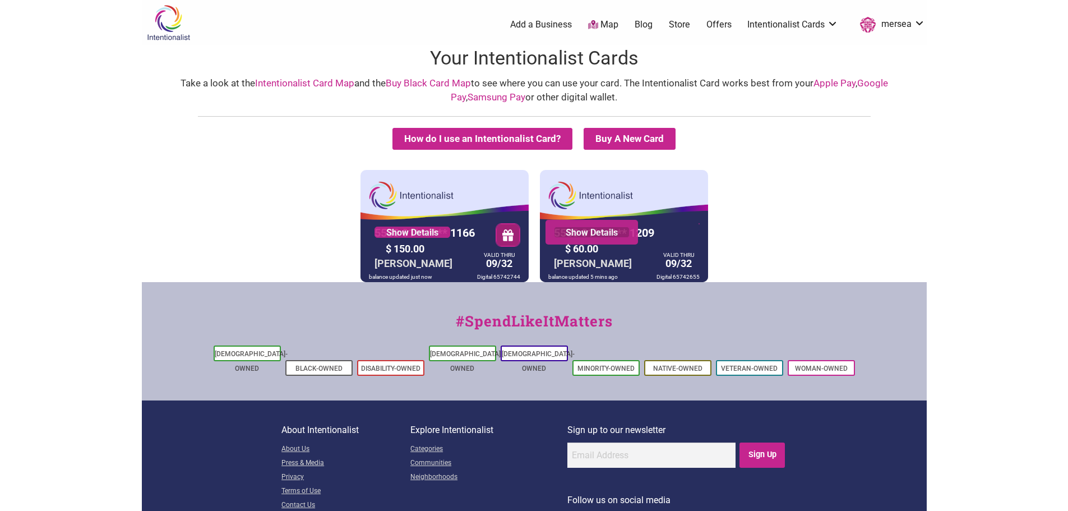
click at [627, 230] on link "Show Details" at bounding box center [592, 232] width 76 height 11
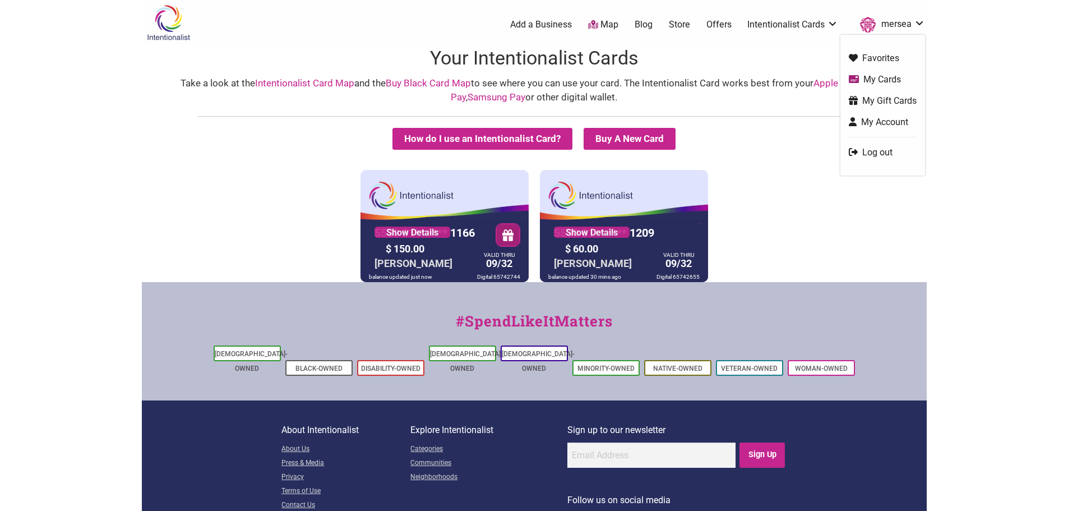
click at [900, 77] on link "My Cards" at bounding box center [883, 79] width 68 height 13
